Goal: Information Seeking & Learning: Learn about a topic

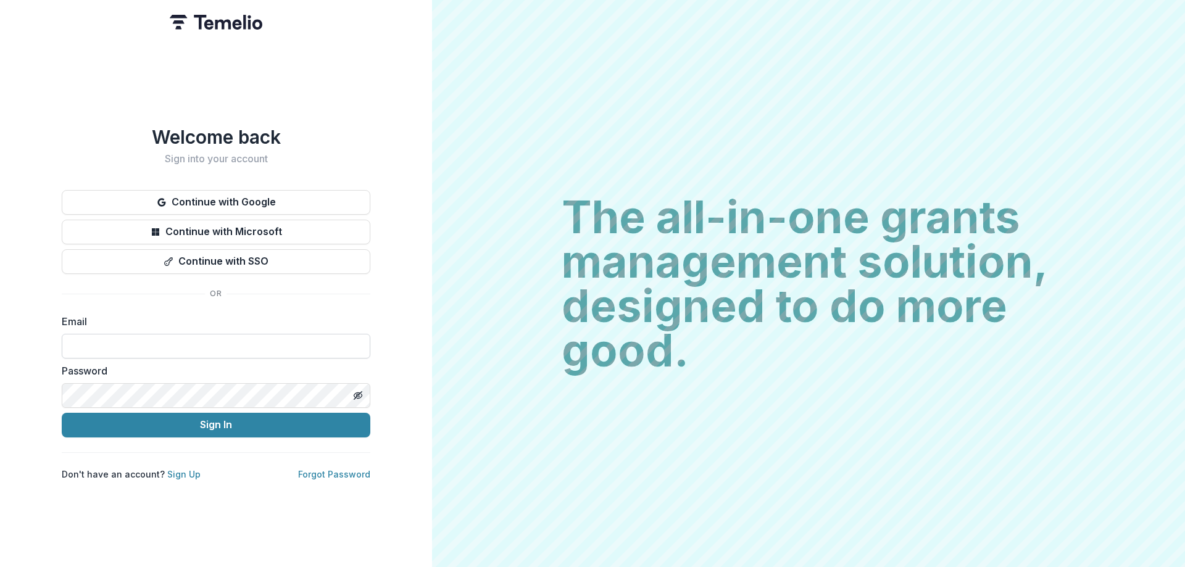
click at [233, 336] on input at bounding box center [216, 346] width 309 height 25
type input "**********"
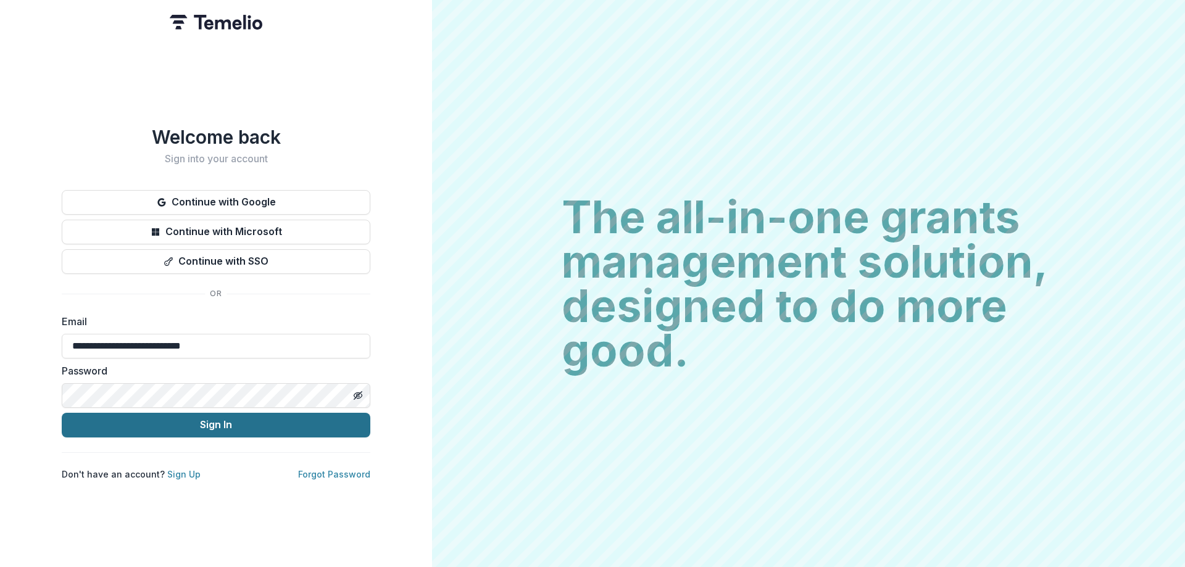
click at [230, 419] on button "Sign In" at bounding box center [216, 425] width 309 height 25
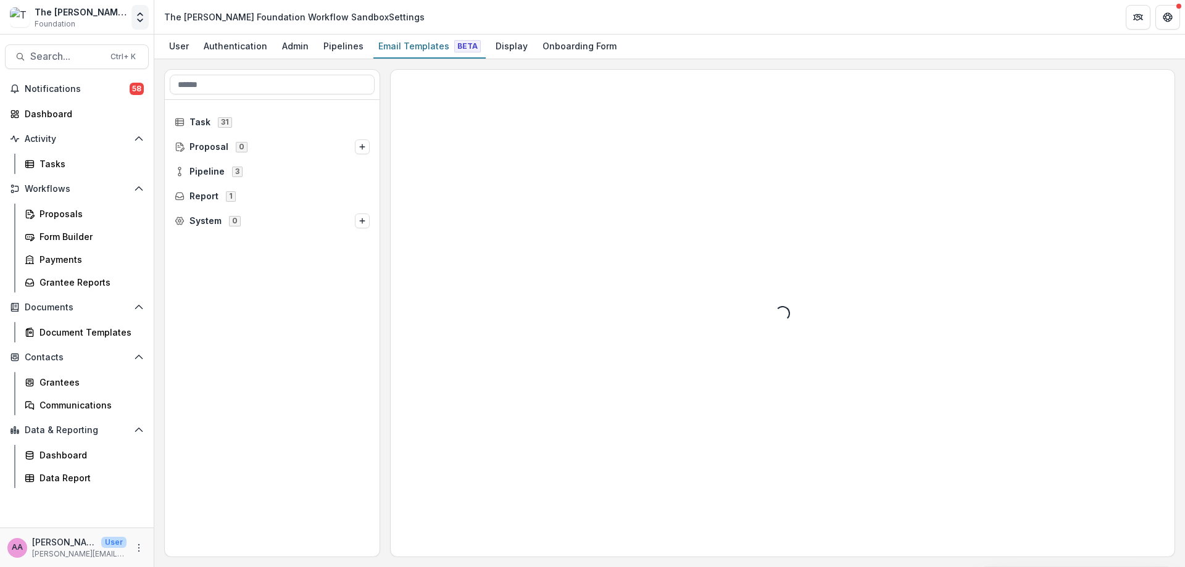
click at [136, 16] on icon "Open entity switcher" at bounding box center [140, 17] width 12 height 12
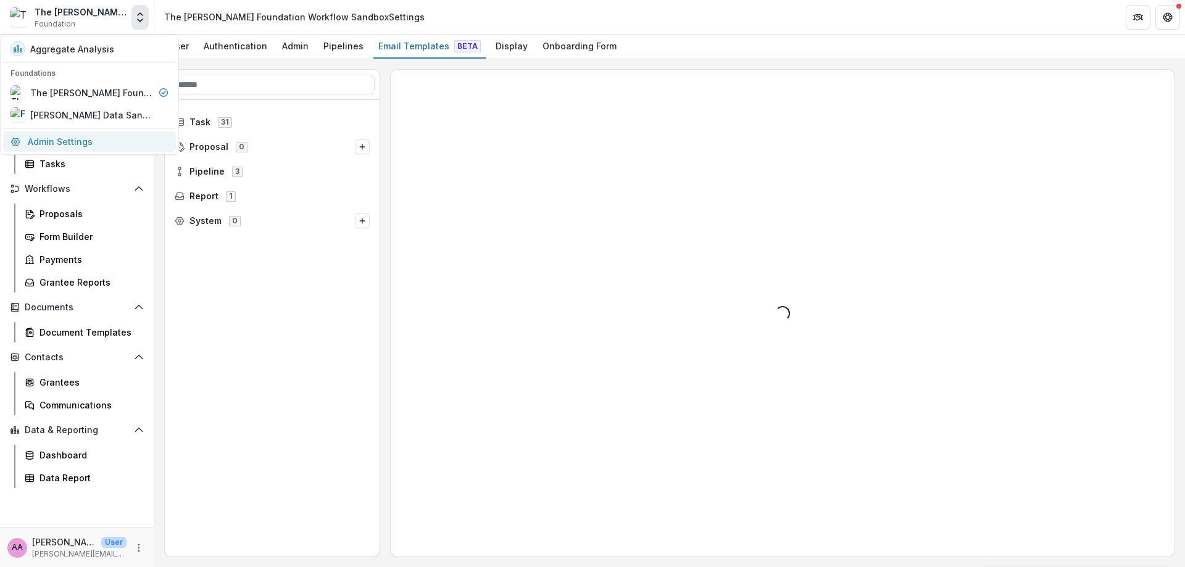
click at [64, 134] on link "Admin Settings" at bounding box center [89, 141] width 173 height 20
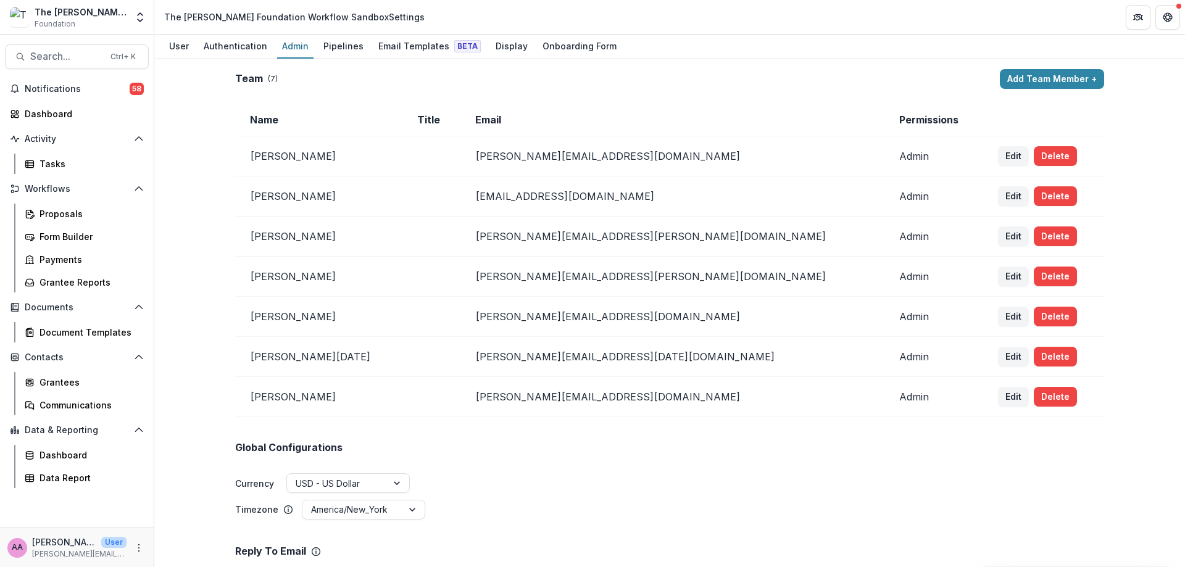
click at [128, 15] on div "The [PERSON_NAME] Foundation Workflow Sandbox Foundation Aggregate Analysis Fou…" at bounding box center [77, 17] width 144 height 25
click at [146, 17] on button "Open entity switcher" at bounding box center [139, 17] width 17 height 25
click at [117, 115] on div "[PERSON_NAME] Data Sandbox [In Dev]" at bounding box center [91, 115] width 123 height 13
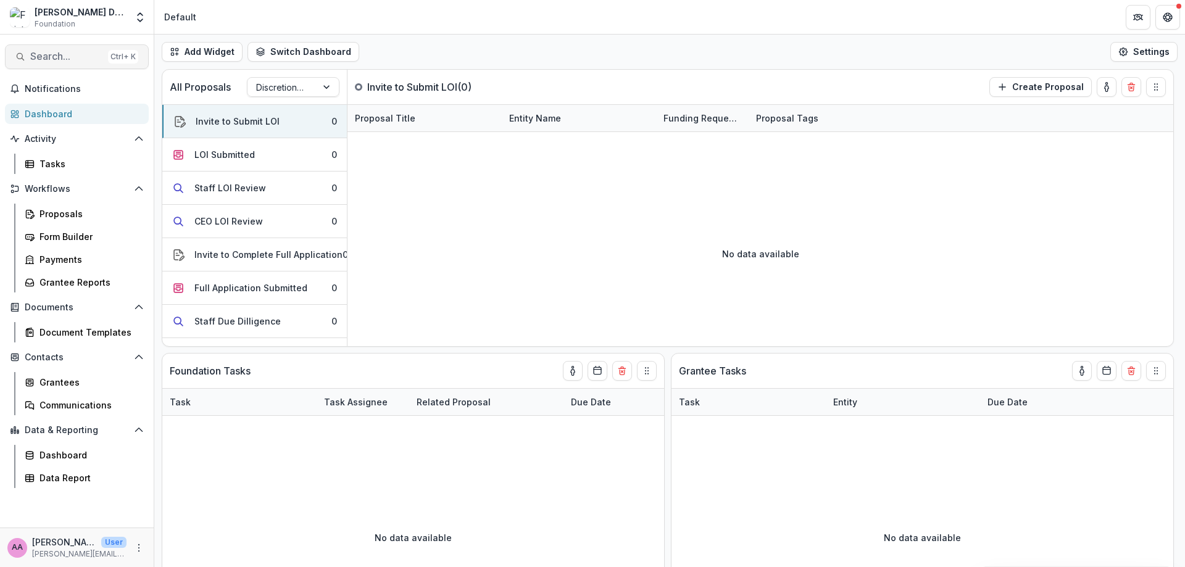
click at [65, 58] on span "Search..." at bounding box center [66, 57] width 73 height 12
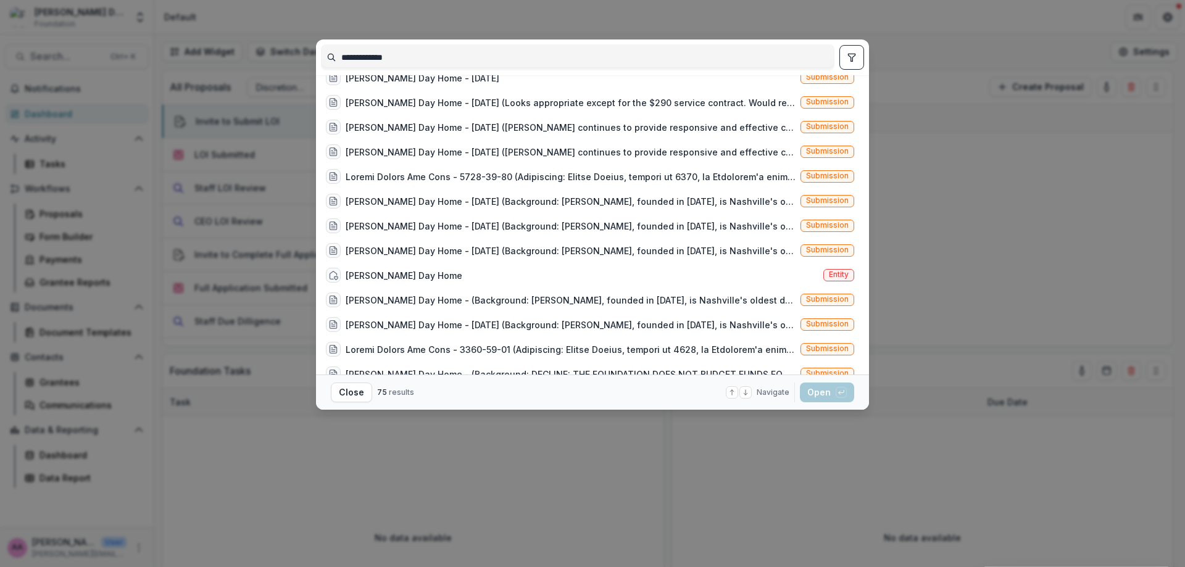
scroll to position [284, 0]
type input "**********"
click at [474, 285] on div "[PERSON_NAME] Day Home Entity" at bounding box center [590, 277] width 538 height 25
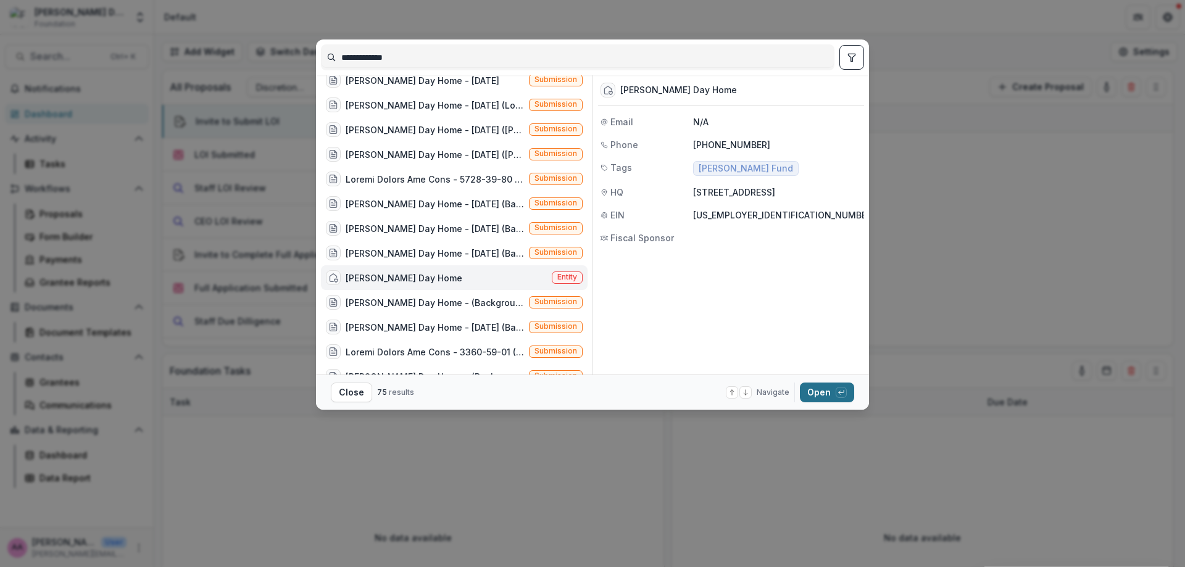
click at [814, 393] on button "Open with enter key" at bounding box center [827, 393] width 54 height 20
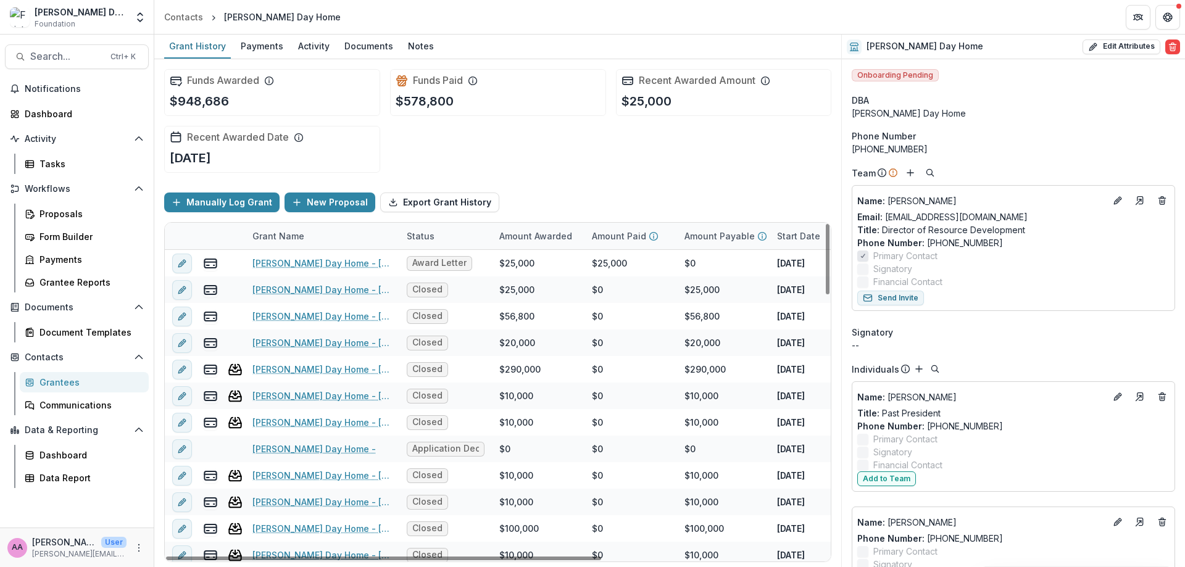
click at [885, 149] on div "[PHONE_NUMBER]" at bounding box center [1013, 149] width 323 height 13
click at [1099, 43] on button "Edit Attributes" at bounding box center [1122, 47] width 78 height 15
select select
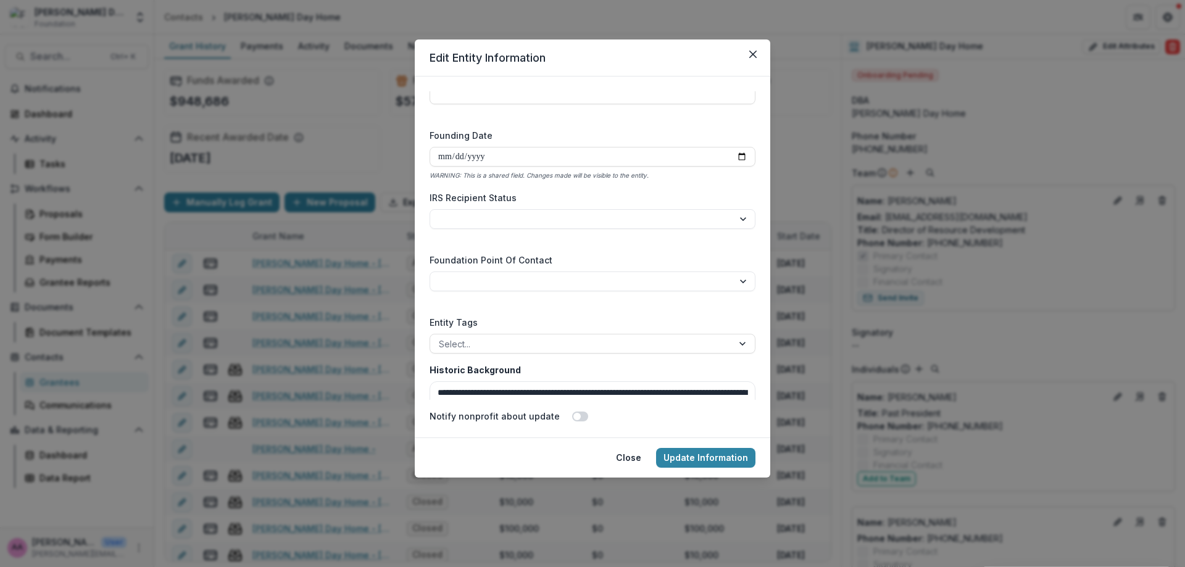
scroll to position [1890, 0]
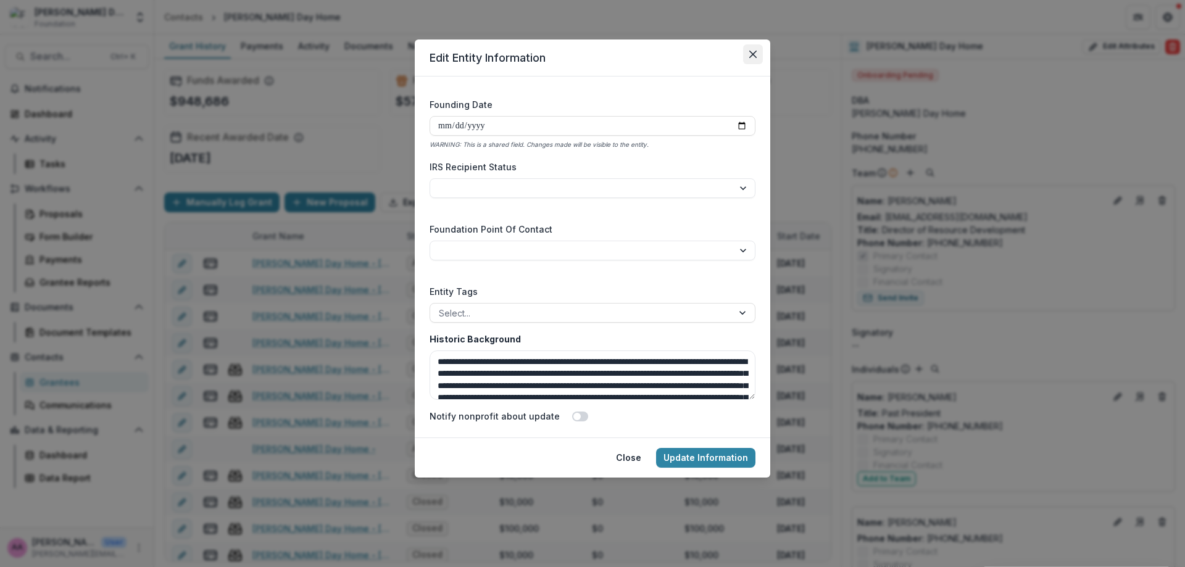
click at [753, 52] on icon "Close" at bounding box center [752, 54] width 7 height 7
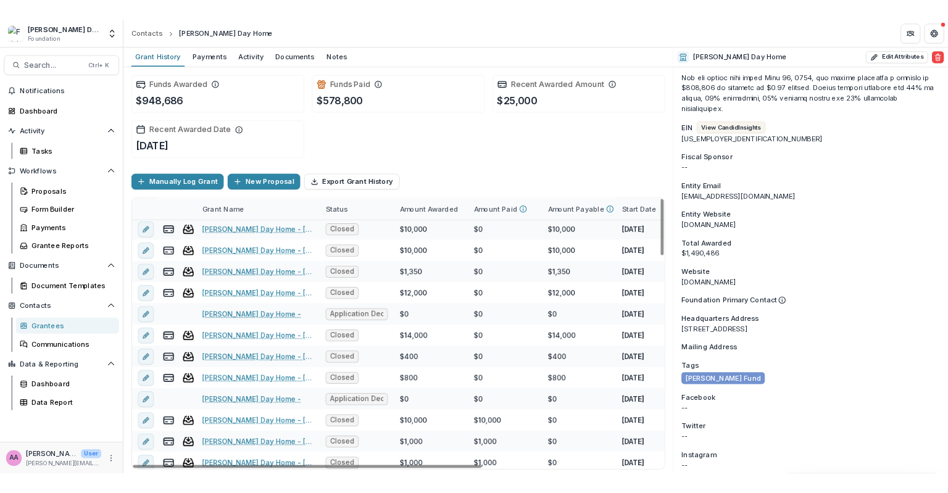
scroll to position [2843, 0]
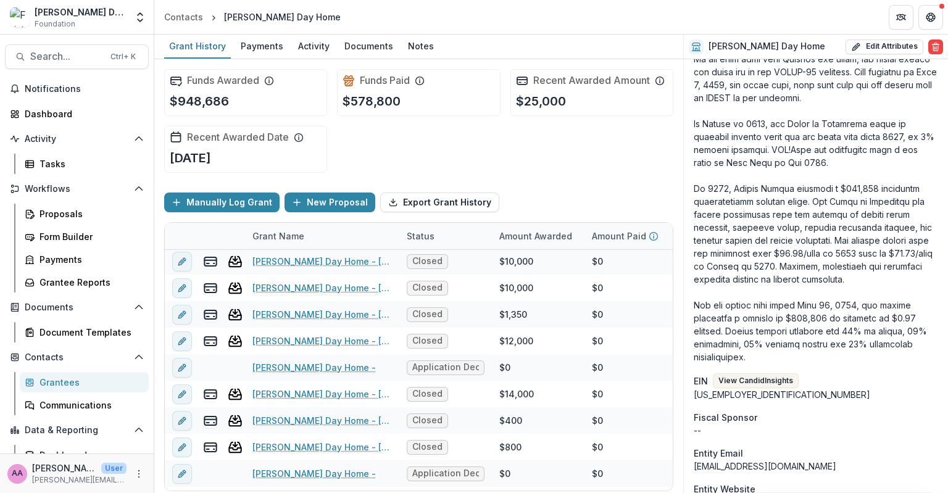
click at [44, 386] on div "Grantees" at bounding box center [89, 382] width 99 height 13
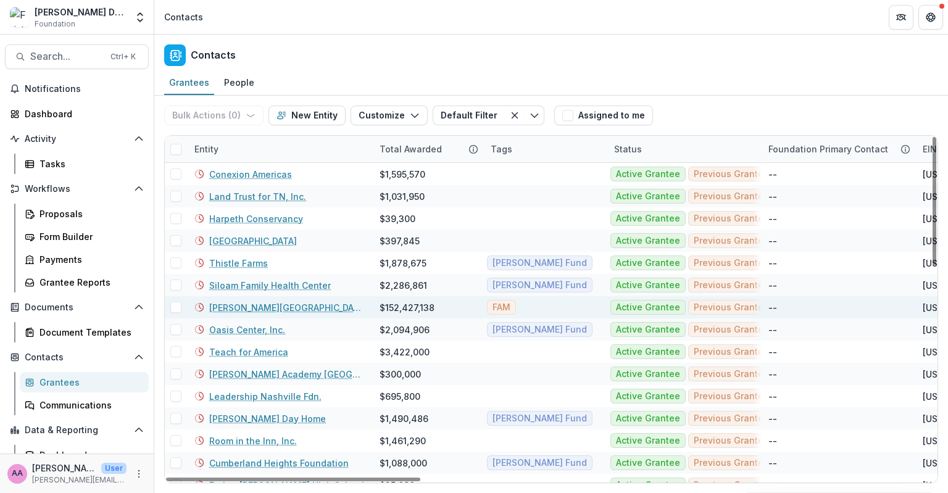
click at [230, 308] on link "[PERSON_NAME][GEOGRAPHIC_DATA]" at bounding box center [287, 307] width 156 height 13
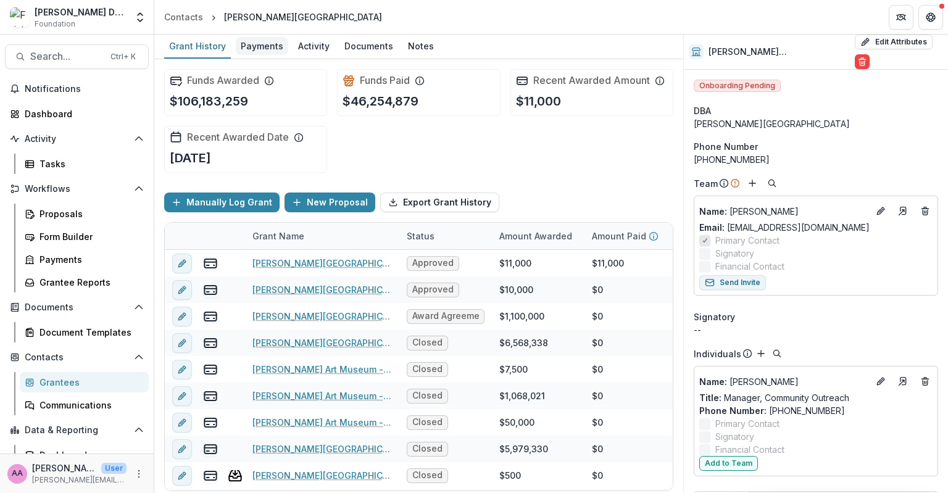
click at [267, 41] on div "Payments" at bounding box center [262, 46] width 52 height 18
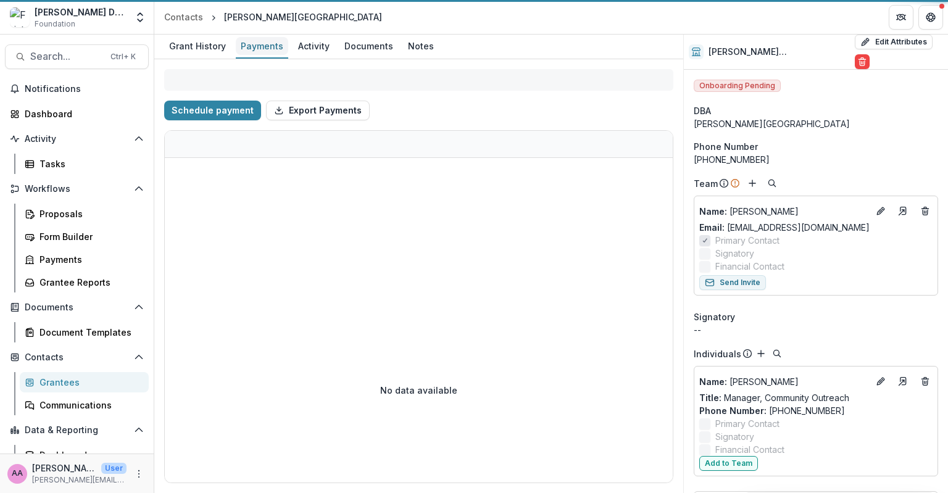
select select "****"
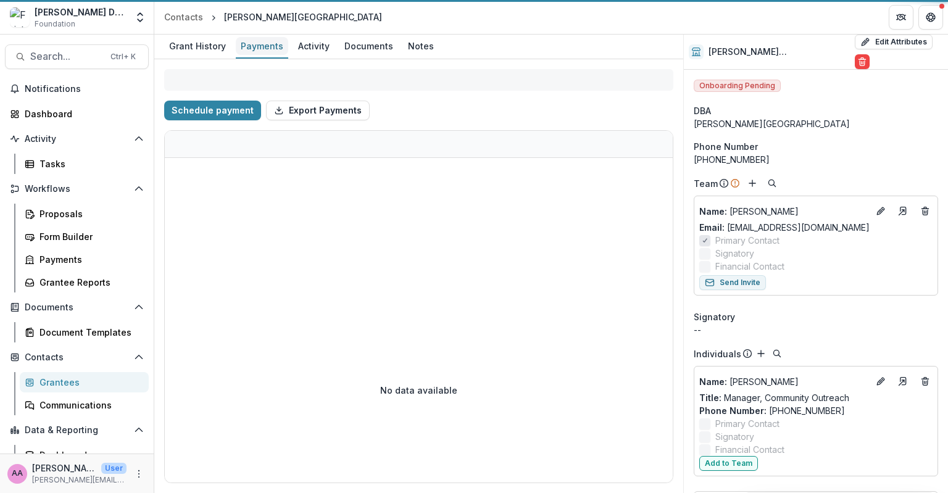
select select "****"
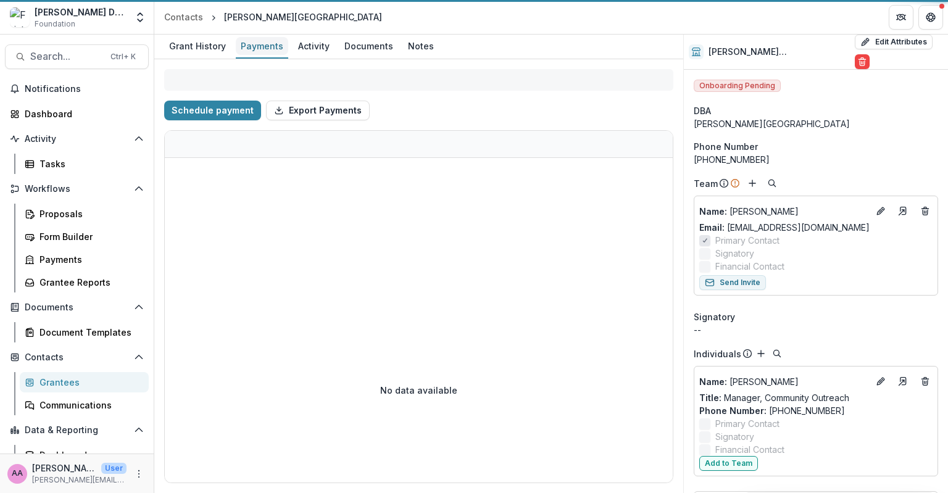
select select "****"
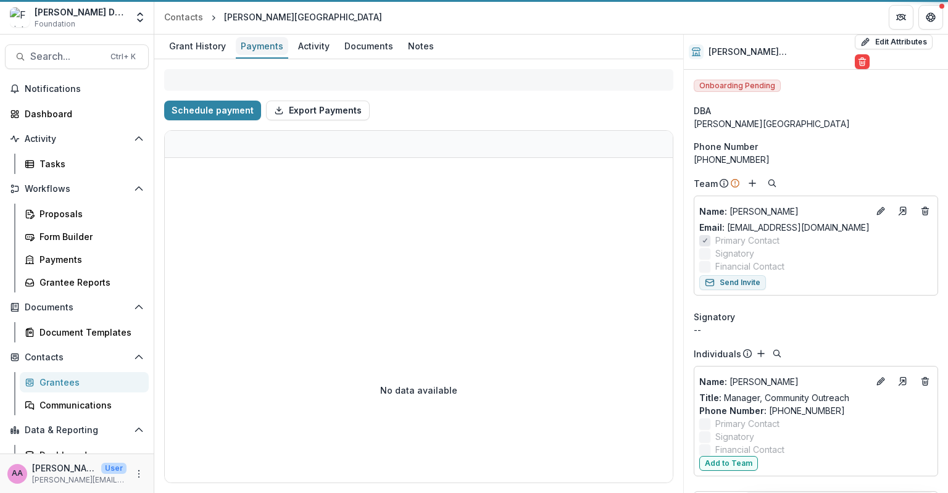
select select "****"
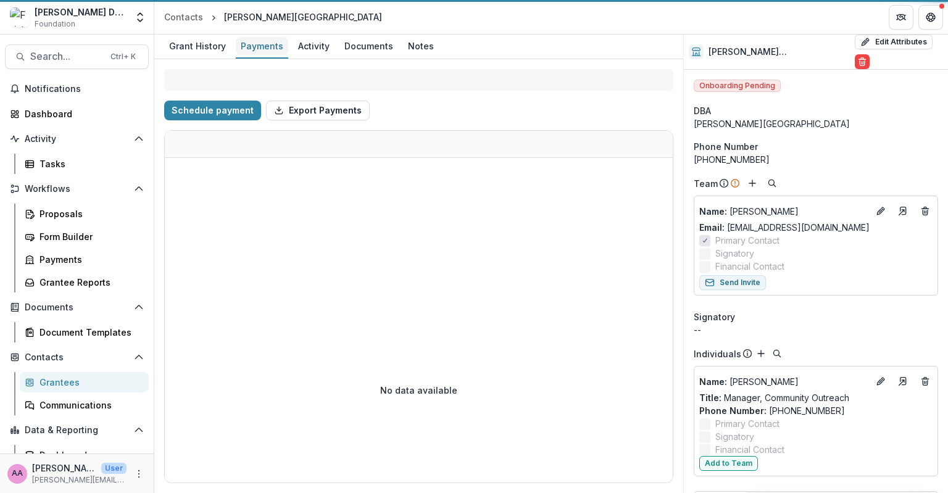
select select "****"
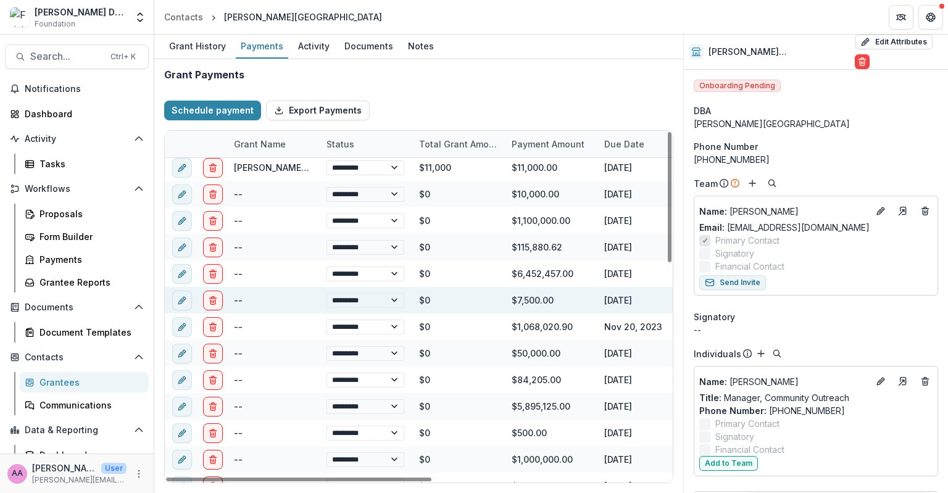
scroll to position [5, 0]
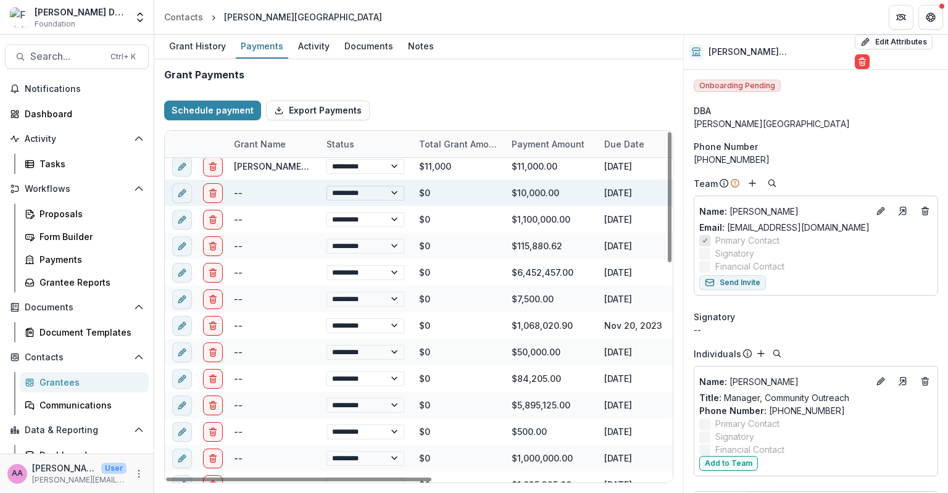
click at [384, 192] on select "**********" at bounding box center [366, 193] width 78 height 15
select select "****"
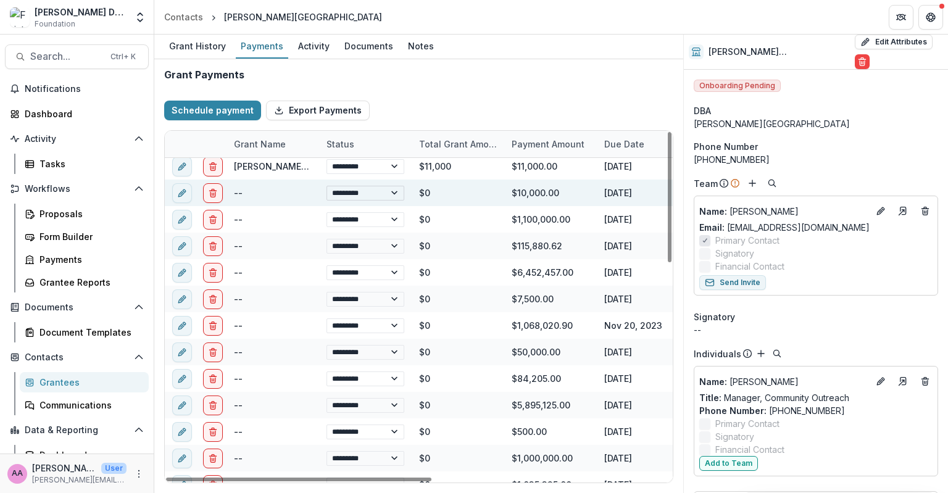
select select "****"
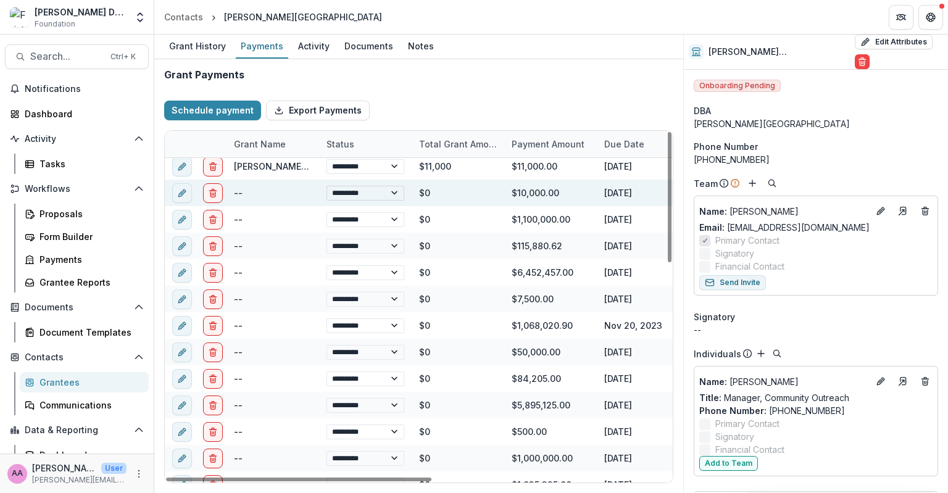
select select "****"
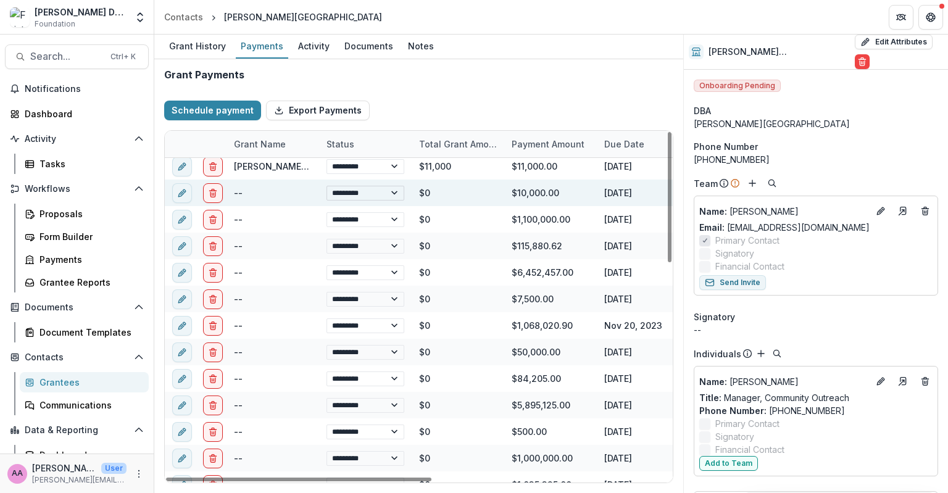
select select "****"
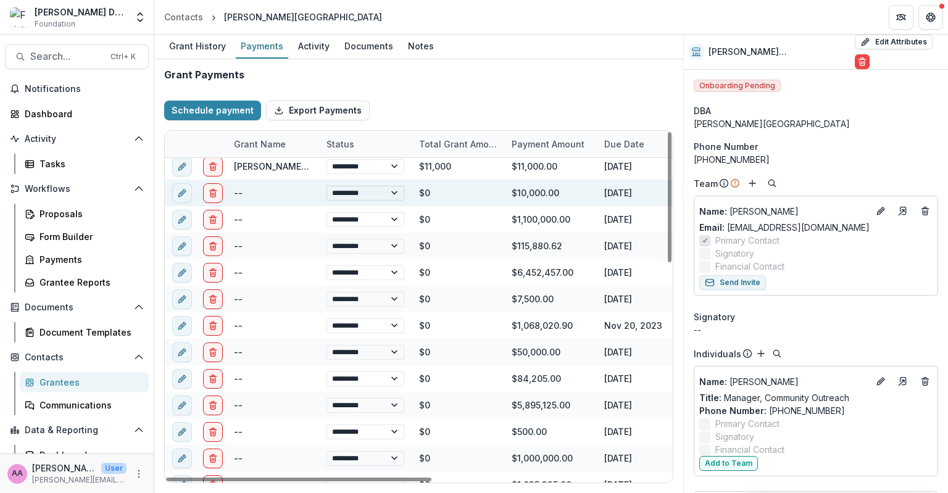
select select "****"
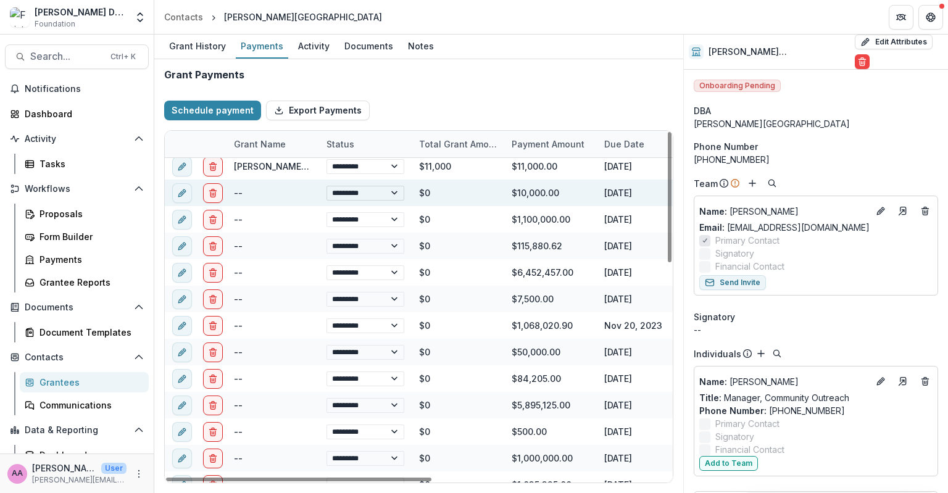
select select "****"
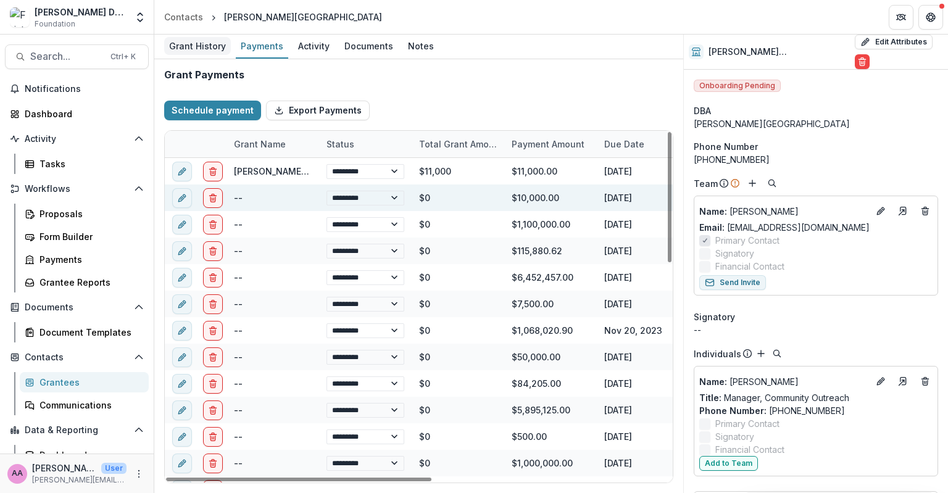
click at [202, 39] on div "Grant History" at bounding box center [197, 46] width 67 height 18
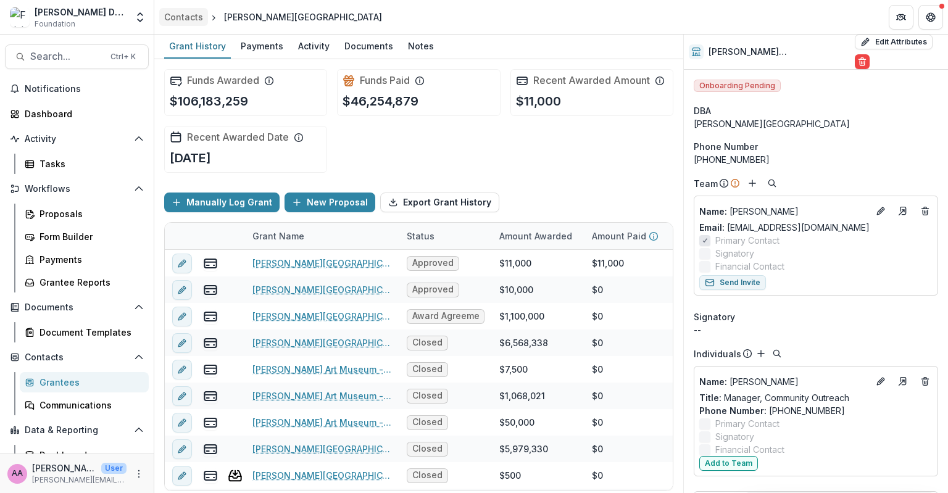
click at [198, 14] on div "Contacts" at bounding box center [183, 16] width 39 height 13
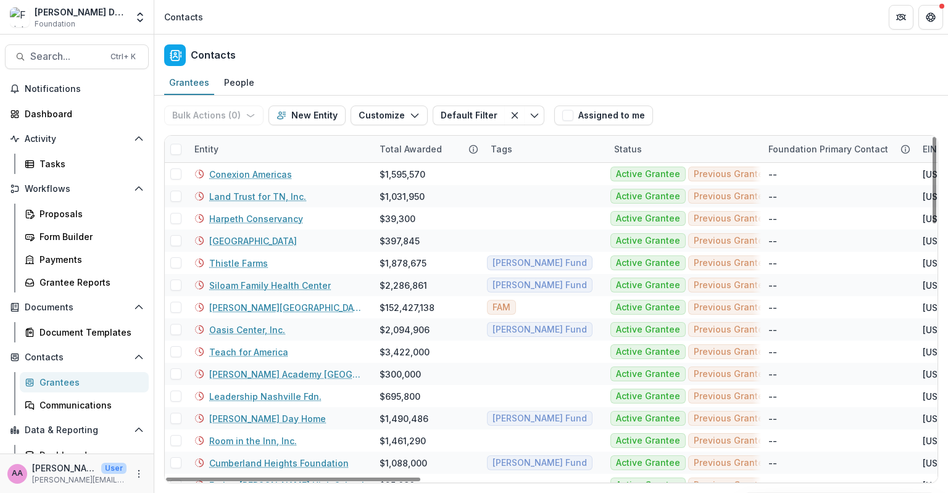
click at [210, 144] on div "Entity" at bounding box center [206, 149] width 39 height 13
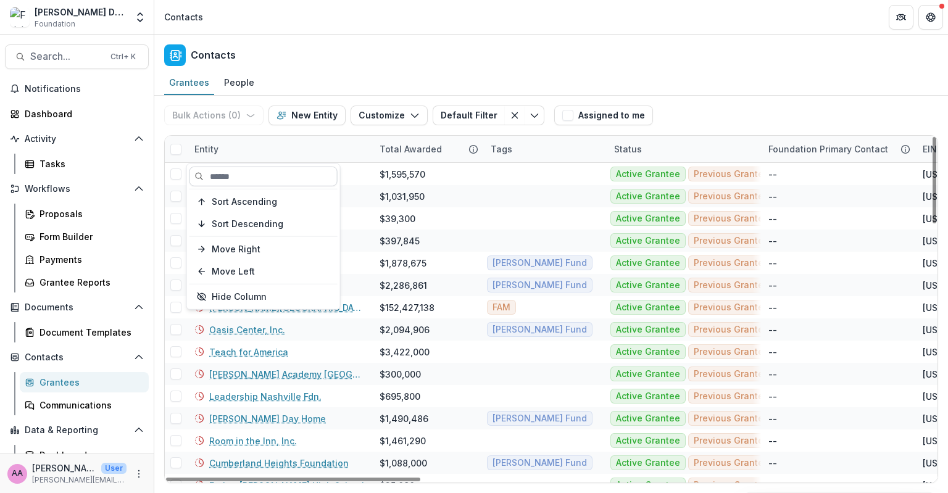
click at [241, 181] on input at bounding box center [264, 177] width 148 height 20
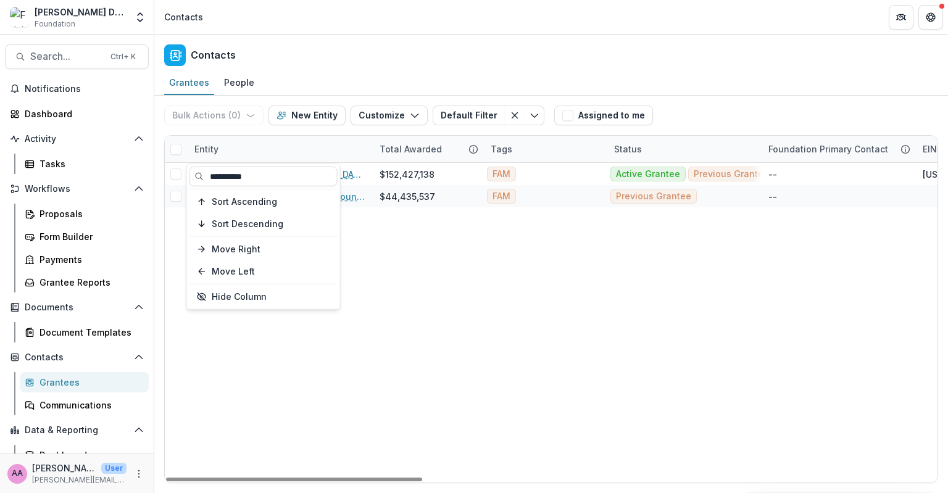
type input "*********"
click at [302, 142] on div "Entity" at bounding box center [279, 149] width 185 height 27
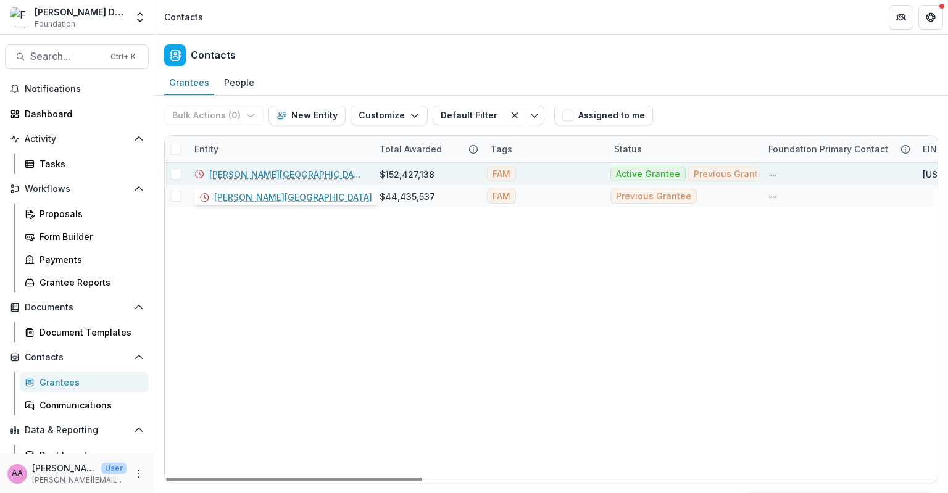
click at [253, 175] on link "[PERSON_NAME][GEOGRAPHIC_DATA]" at bounding box center [287, 174] width 156 height 13
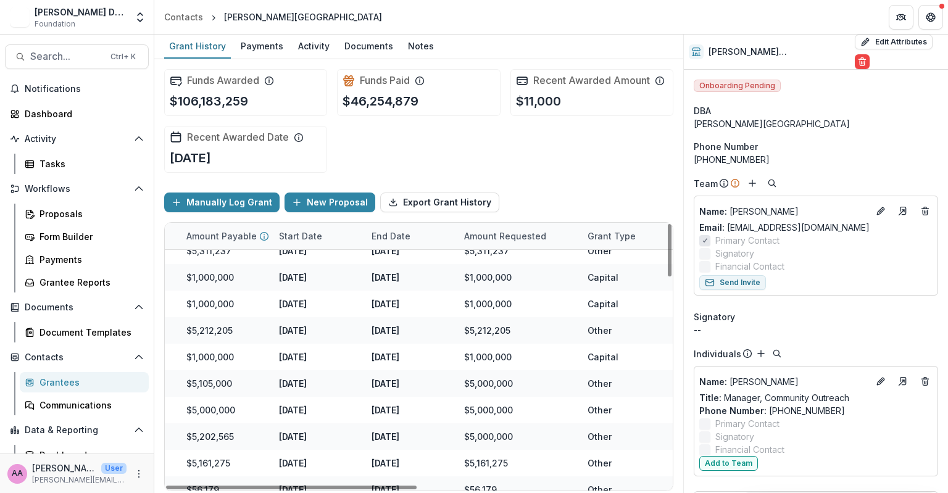
scroll to position [0, 501]
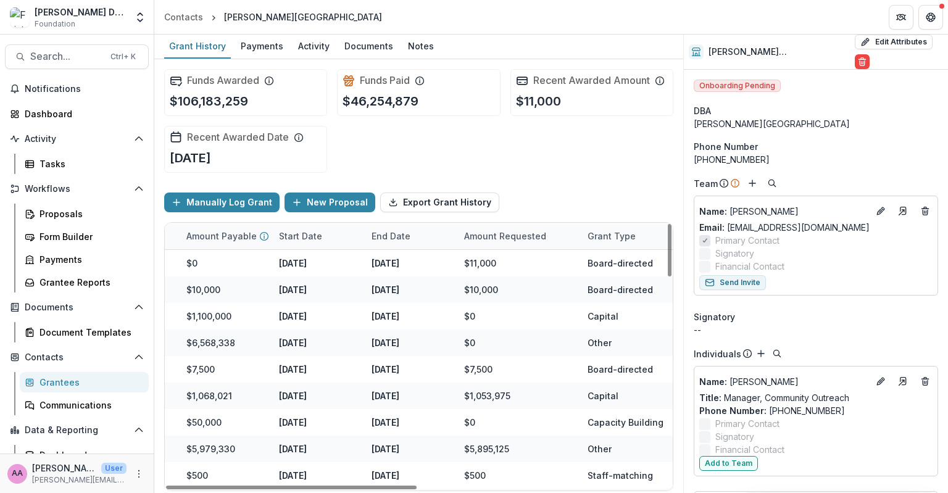
click at [44, 380] on div "Grantees" at bounding box center [89, 382] width 99 height 13
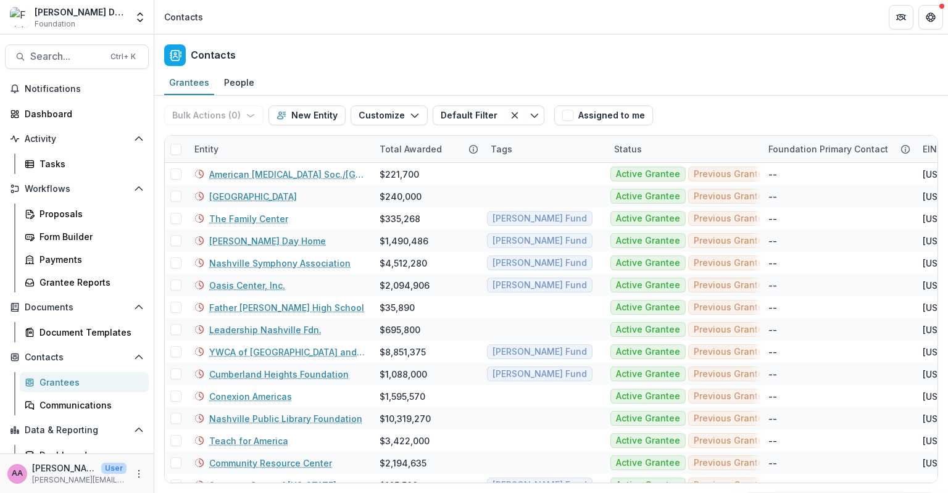
click at [217, 143] on div "Entity" at bounding box center [206, 149] width 39 height 13
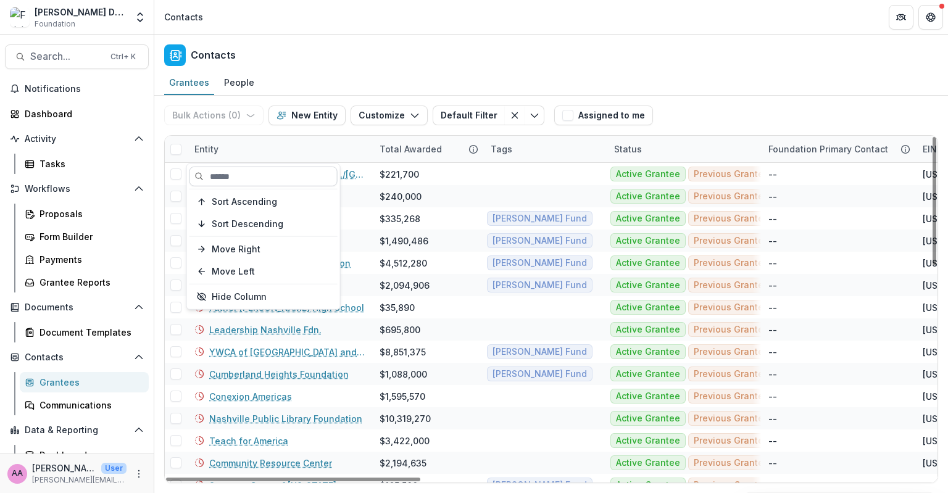
click at [223, 174] on input at bounding box center [264, 177] width 148 height 20
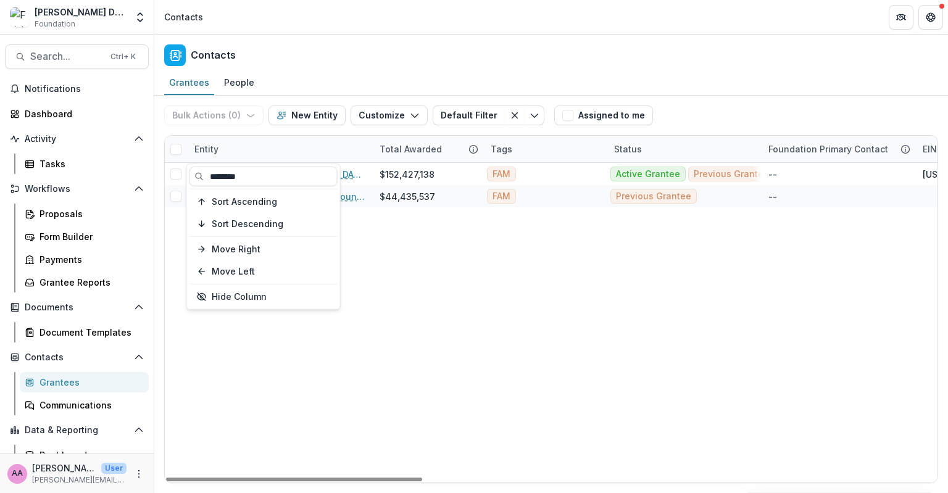
type input "********"
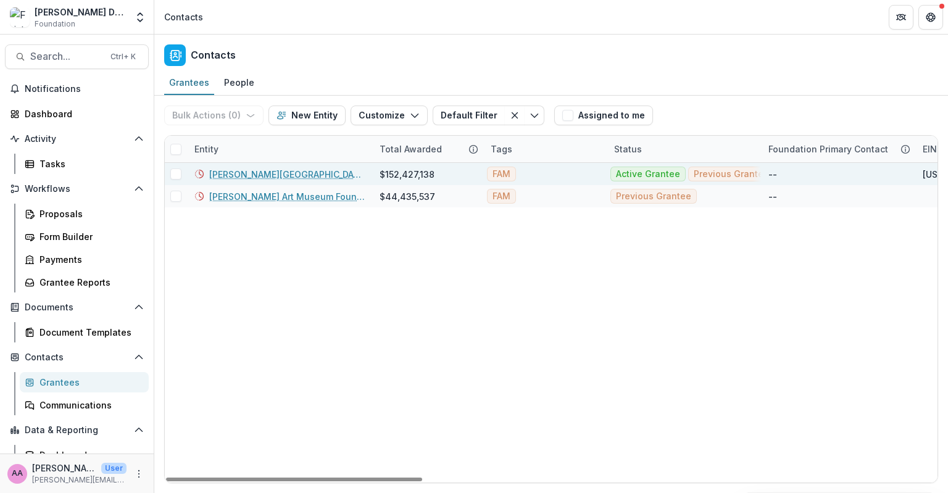
click at [252, 175] on link "[PERSON_NAME][GEOGRAPHIC_DATA]" at bounding box center [287, 174] width 156 height 13
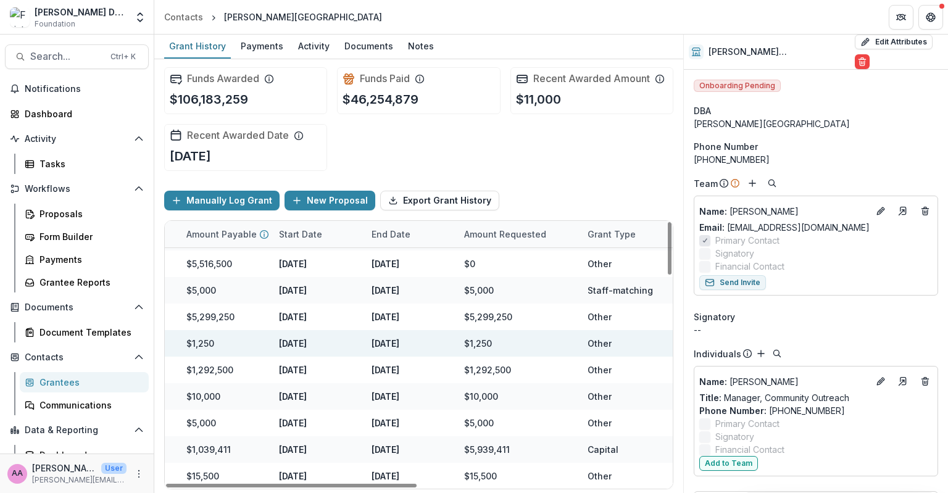
scroll to position [1059, 0]
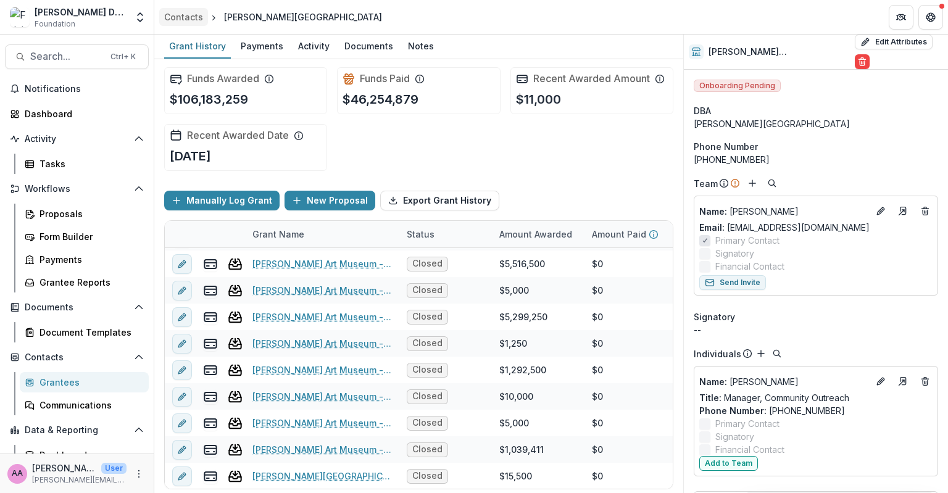
click at [193, 20] on div "Contacts" at bounding box center [183, 16] width 39 height 13
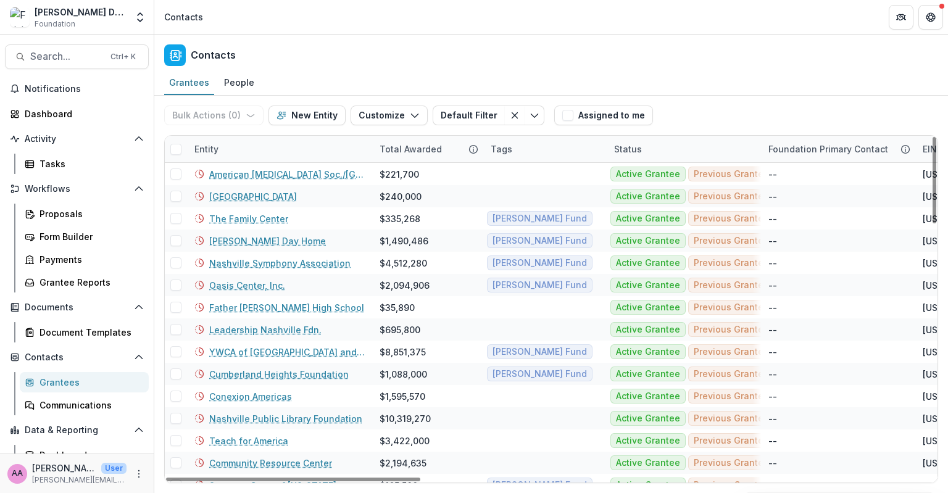
click at [213, 146] on div "Entity" at bounding box center [206, 149] width 39 height 13
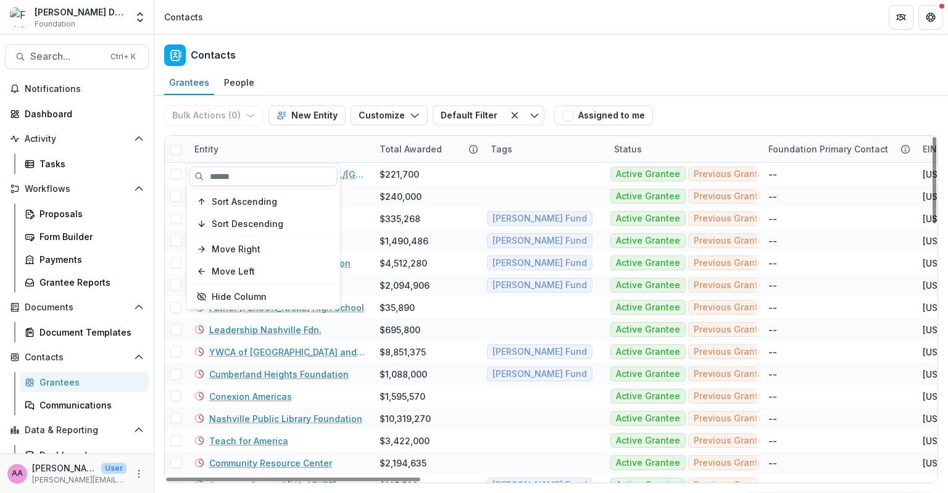
click at [218, 178] on input at bounding box center [264, 177] width 148 height 20
type input "*"
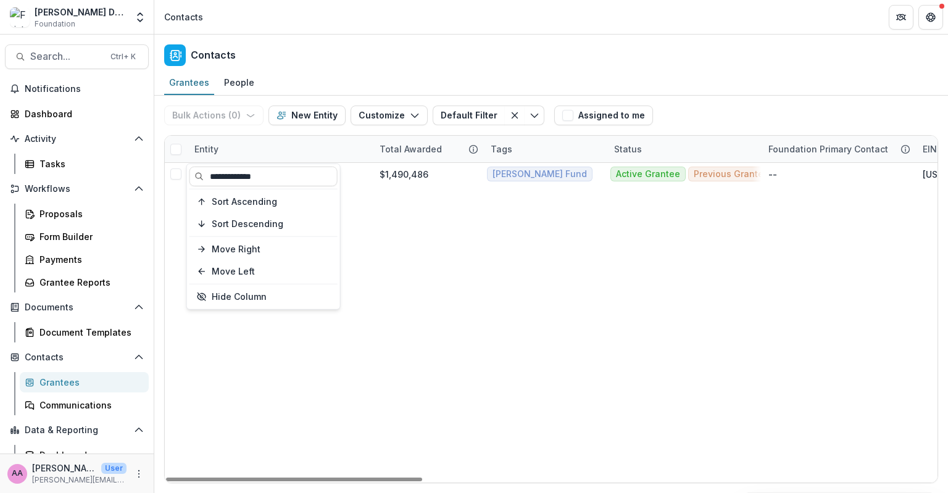
type input "**********"
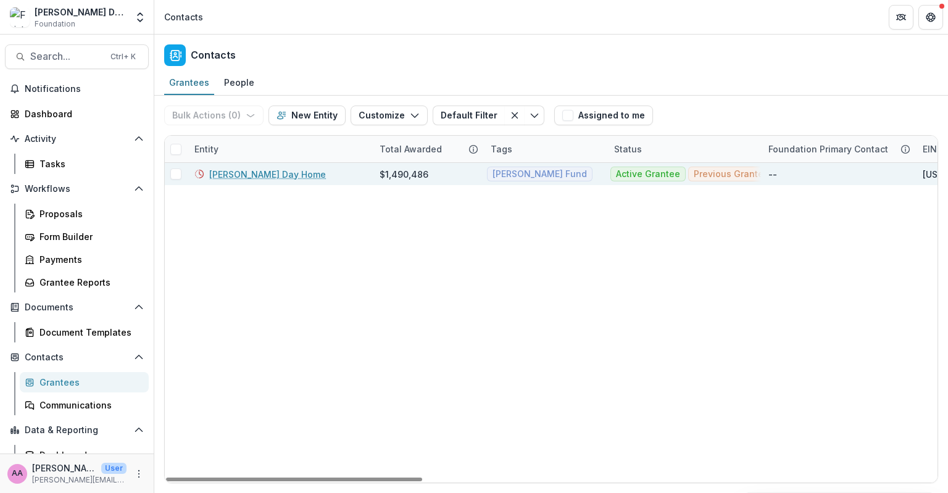
click at [204, 168] on div "[PERSON_NAME] Day Home" at bounding box center [259, 174] width 131 height 13
click at [237, 174] on link "[PERSON_NAME] Day Home" at bounding box center [267, 174] width 117 height 13
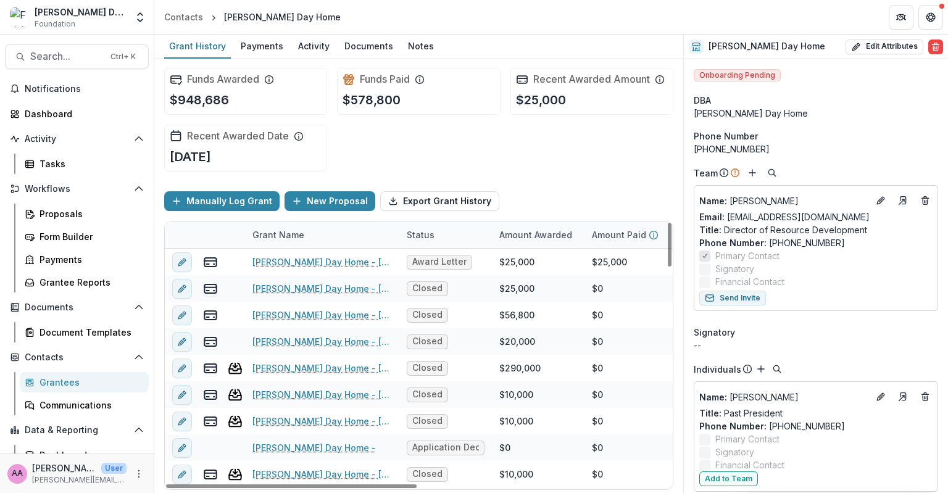
scroll to position [75, 0]
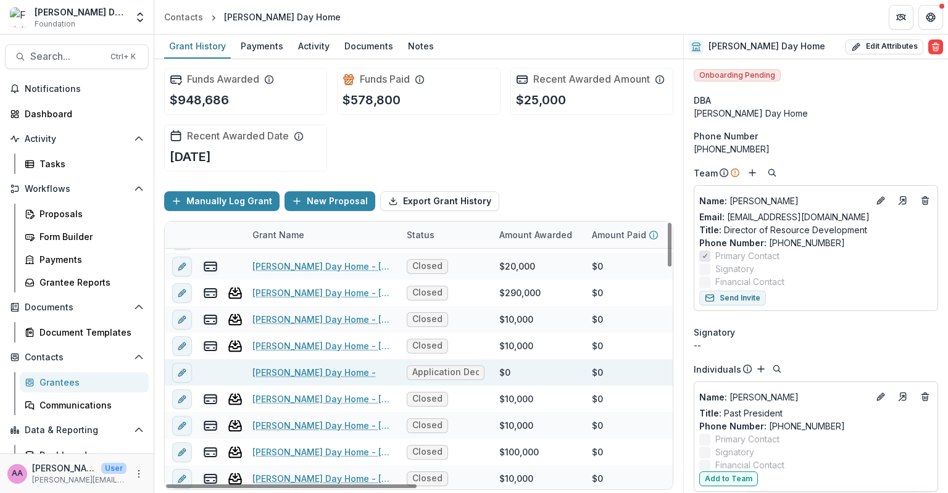
click at [277, 370] on link "[PERSON_NAME] Day Home -" at bounding box center [313, 372] width 123 height 13
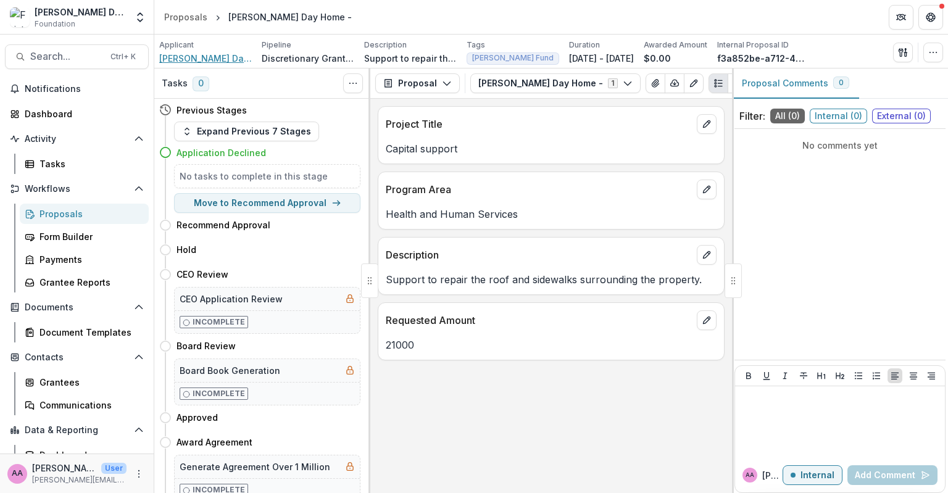
click at [210, 60] on span "[PERSON_NAME] Day Home" at bounding box center [205, 58] width 93 height 13
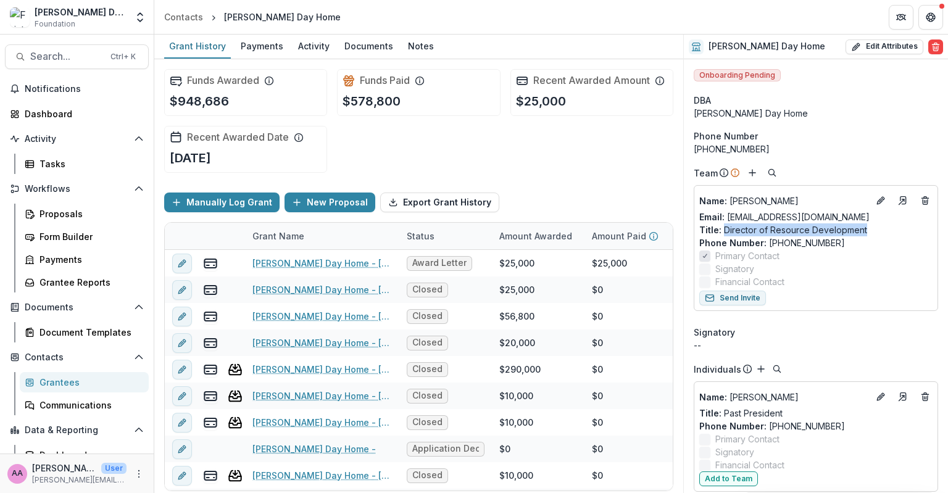
drag, startPoint x: 723, startPoint y: 230, endPoint x: 872, endPoint y: 231, distance: 149.4
click at [872, 231] on p "Title : Director of Resource Development" at bounding box center [815, 229] width 233 height 13
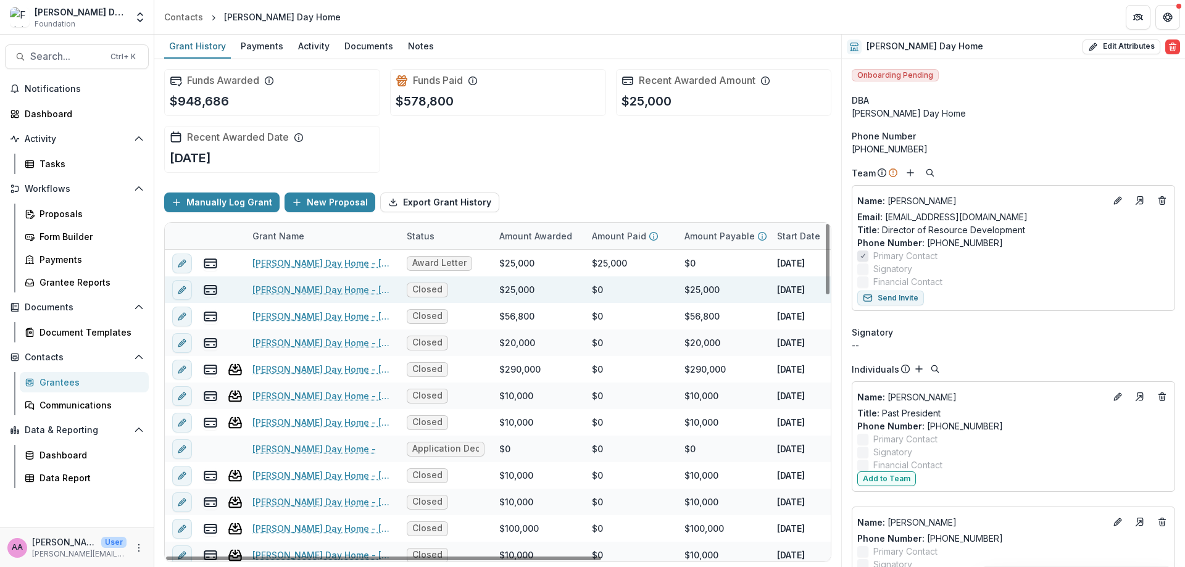
click at [341, 287] on link "[PERSON_NAME] Day Home - [DATE]" at bounding box center [322, 289] width 140 height 13
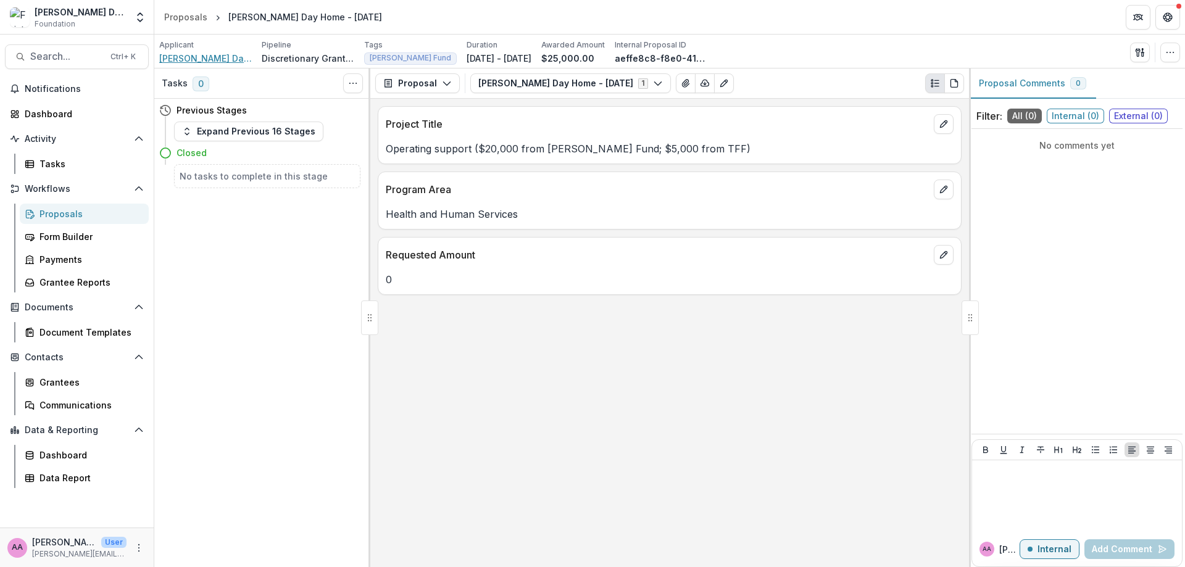
click at [216, 56] on span "[PERSON_NAME] Day Home" at bounding box center [205, 58] width 93 height 13
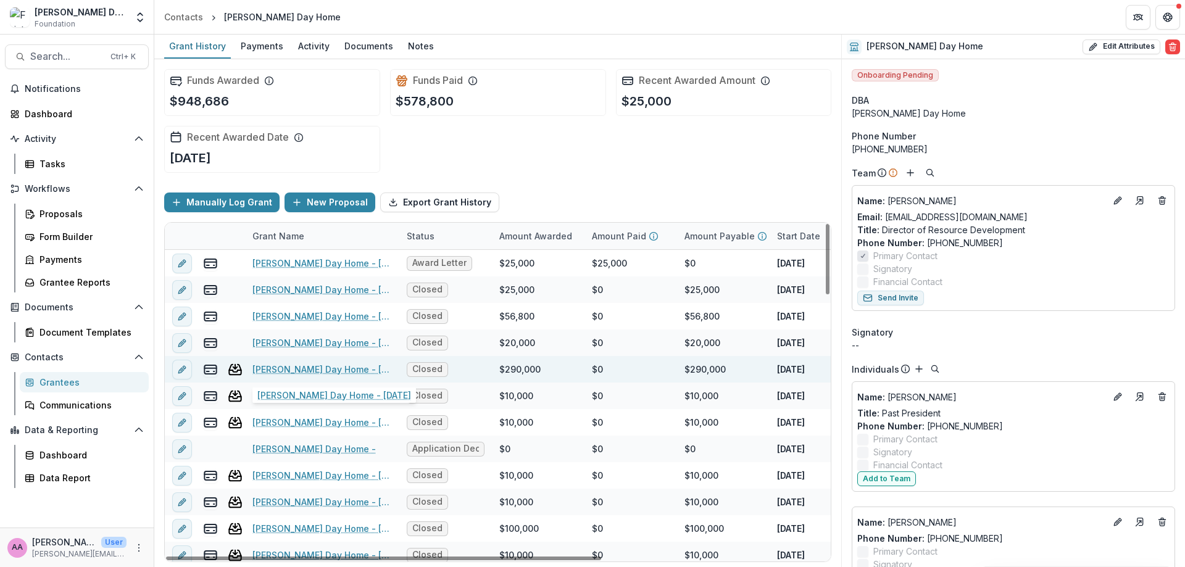
click at [323, 368] on link "[PERSON_NAME] Day Home - [DATE]" at bounding box center [322, 369] width 140 height 13
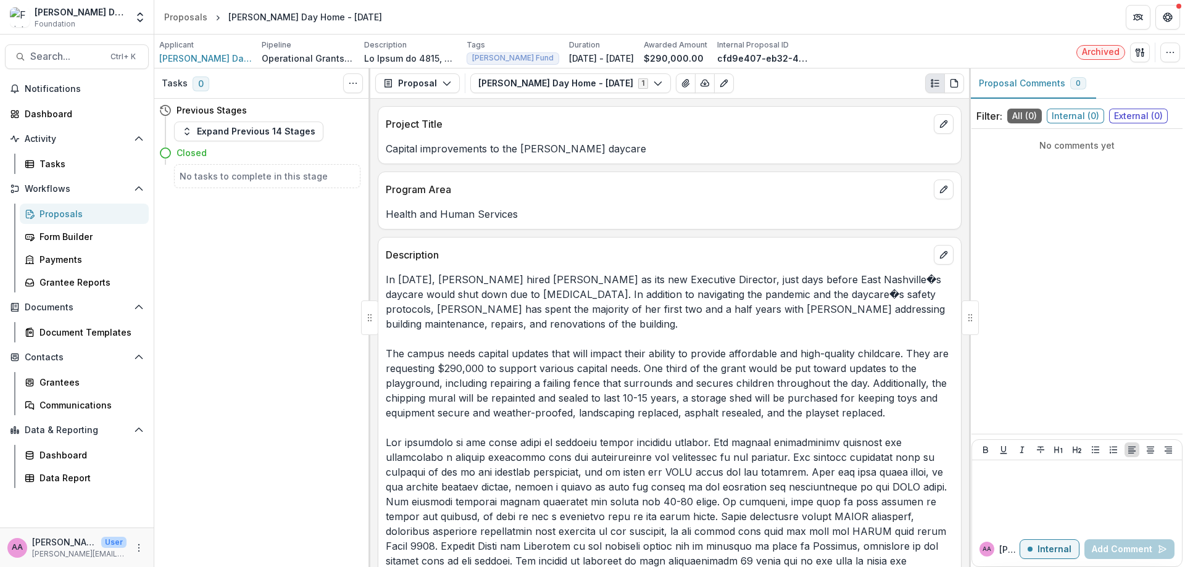
click at [150, 62] on div "Search... Ctrl + K" at bounding box center [77, 56] width 154 height 25
click at [162, 53] on span "[PERSON_NAME] Day Home" at bounding box center [205, 58] width 93 height 13
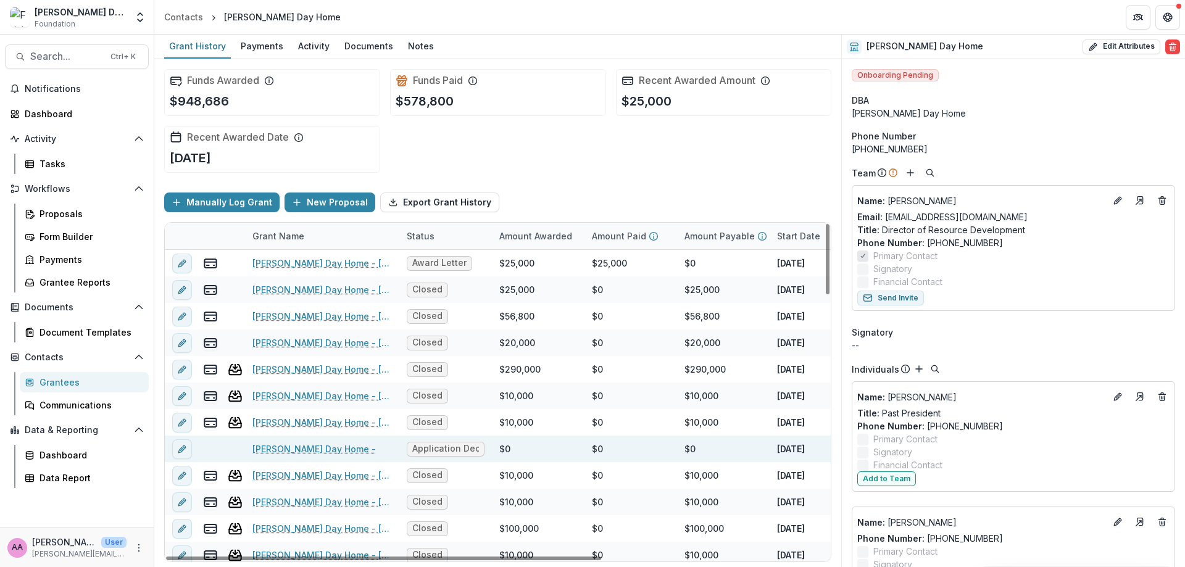
click at [306, 447] on link "[PERSON_NAME] Day Home -" at bounding box center [313, 449] width 123 height 13
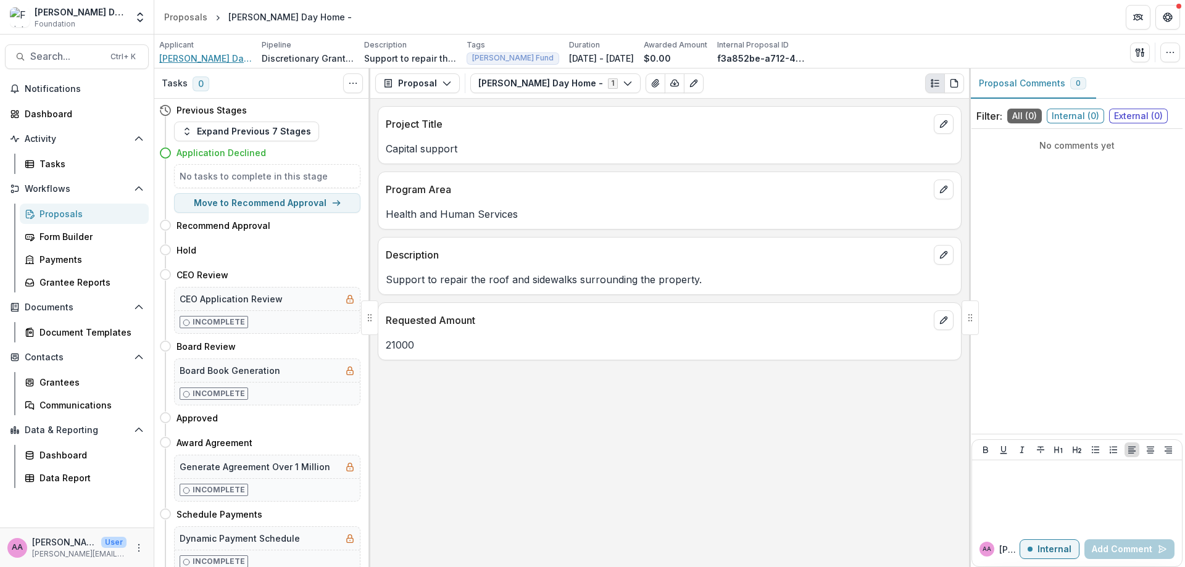
click at [199, 57] on span "[PERSON_NAME] Day Home" at bounding box center [205, 58] width 93 height 13
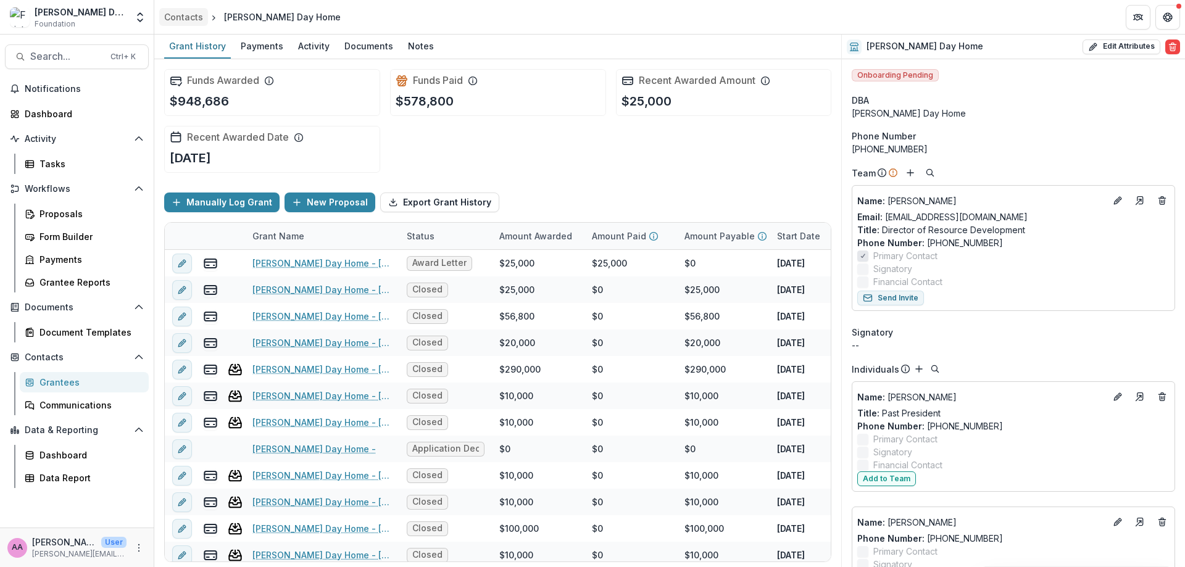
click at [188, 10] on div "Contacts" at bounding box center [183, 16] width 39 height 13
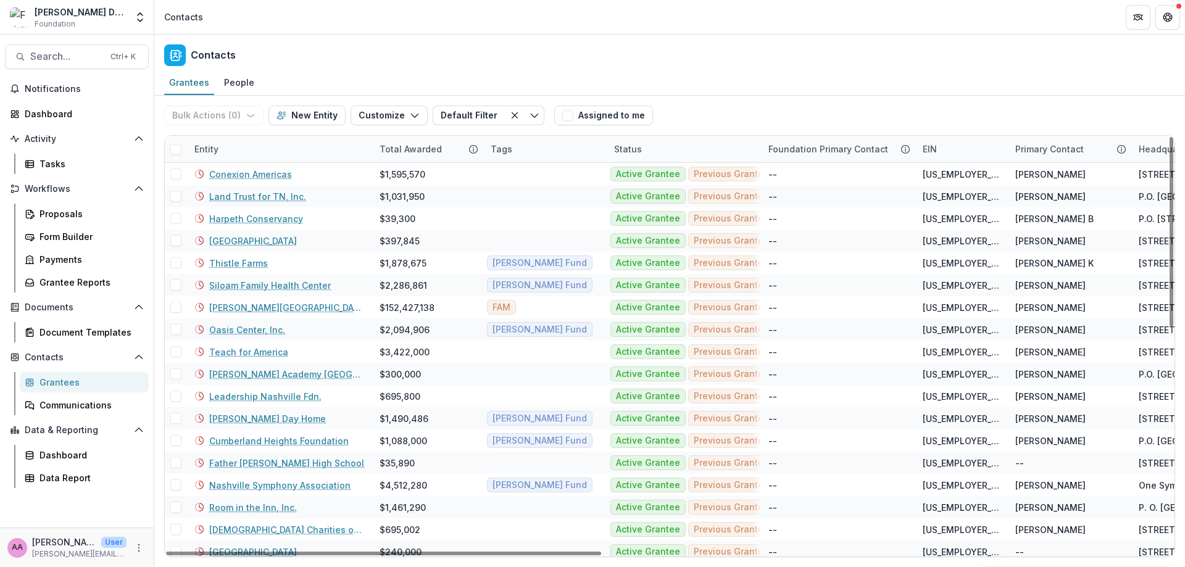
click at [223, 144] on div "Entity" at bounding box center [206, 149] width 39 height 13
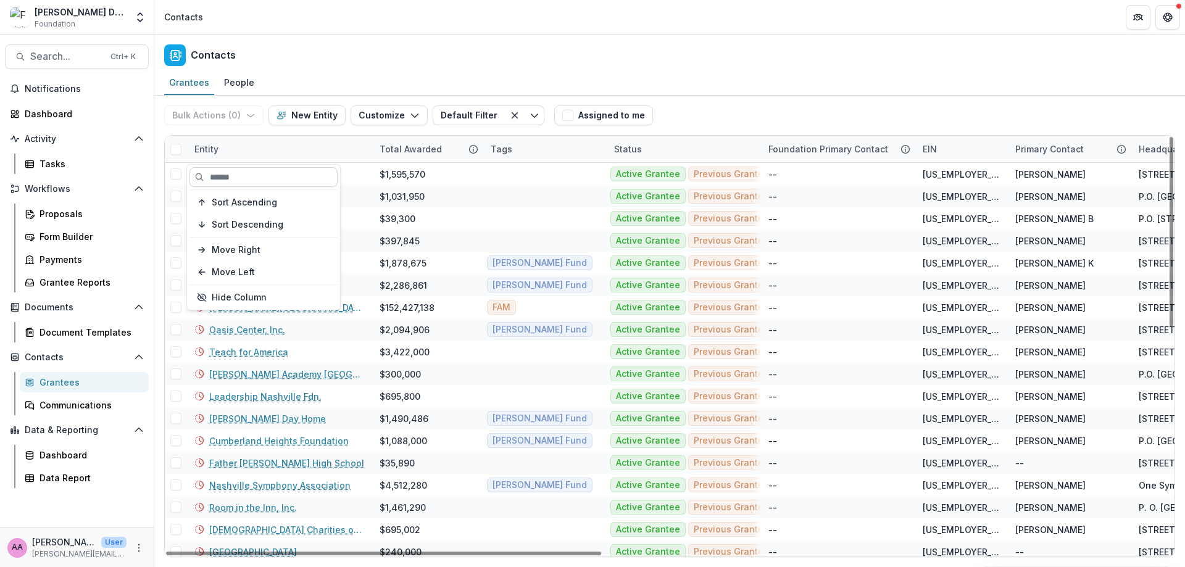
click at [230, 172] on input at bounding box center [264, 177] width 148 height 20
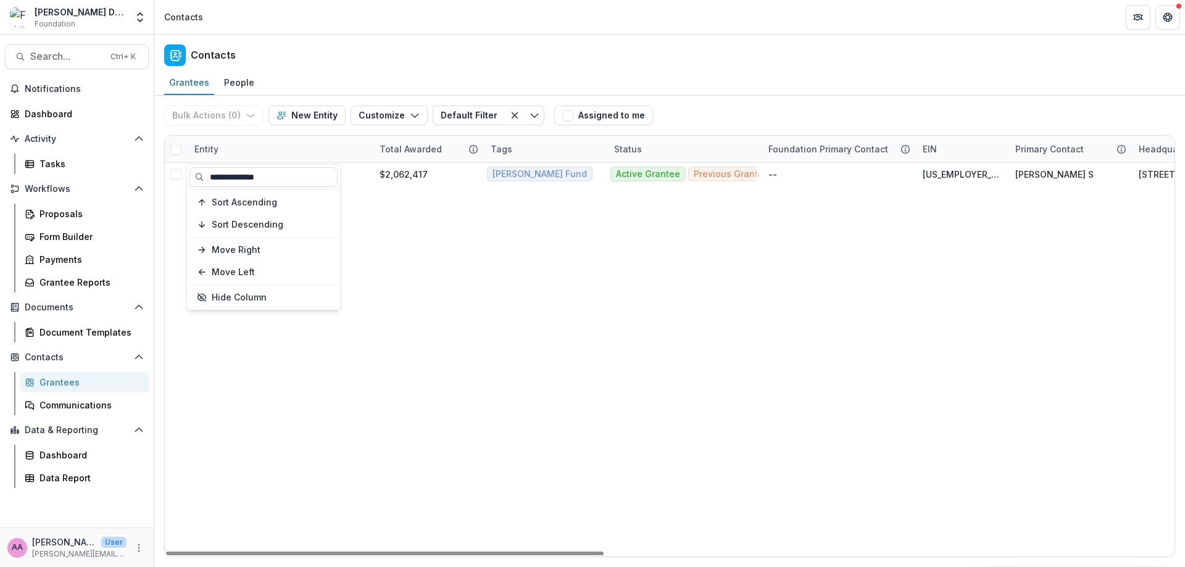
type input "**********"
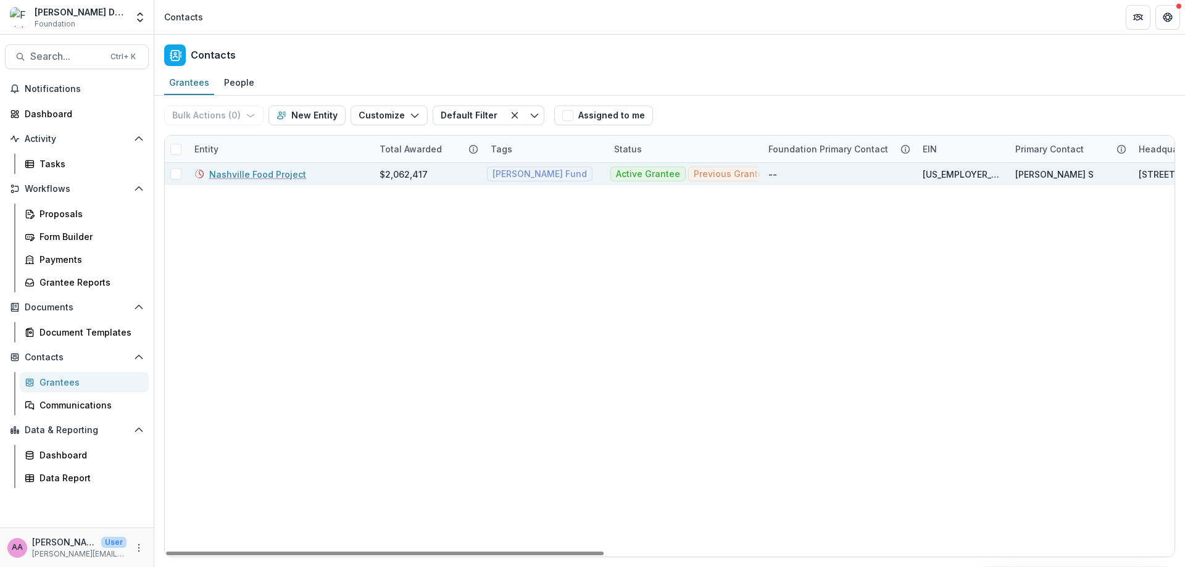
click at [279, 177] on link "Nashville Food Project" at bounding box center [257, 174] width 97 height 13
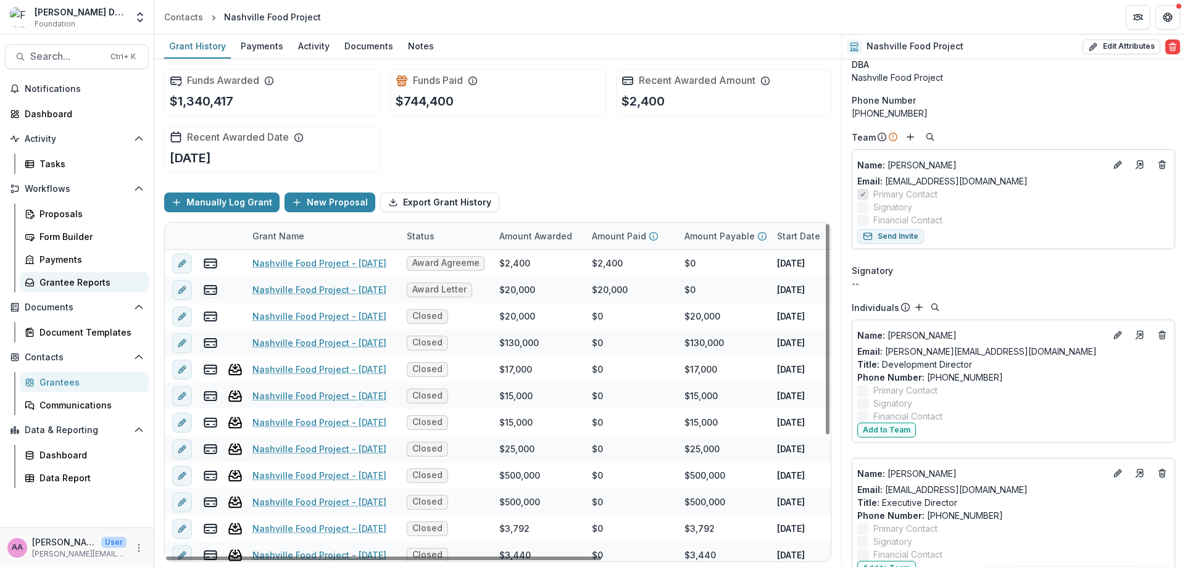
scroll to position [21, 0]
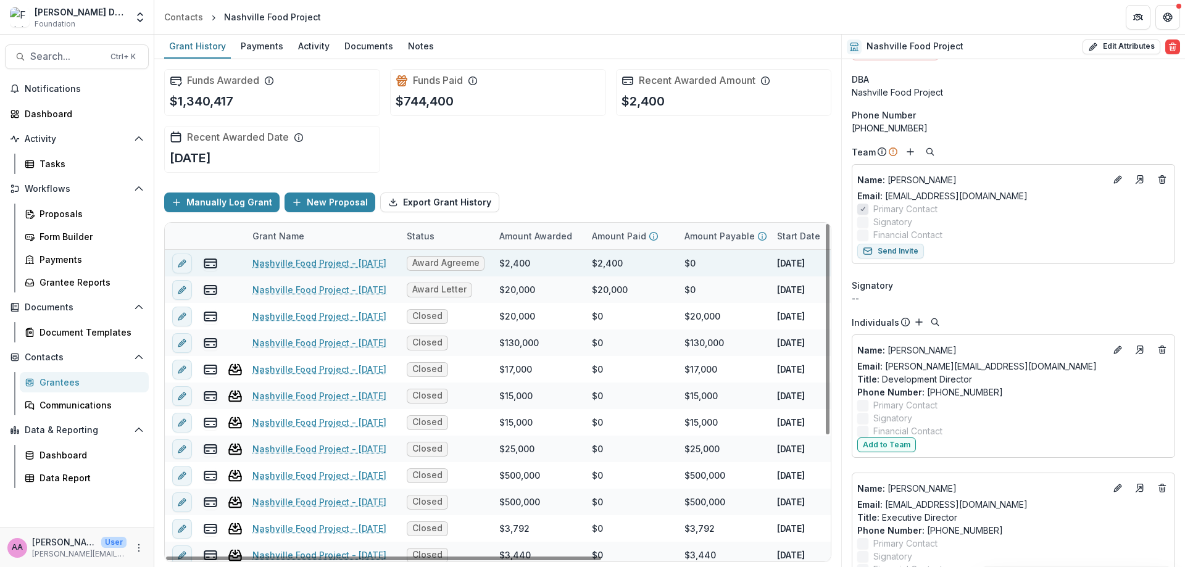
click at [303, 264] on link "Nashville Food Project - [DATE]" at bounding box center [319, 263] width 134 height 13
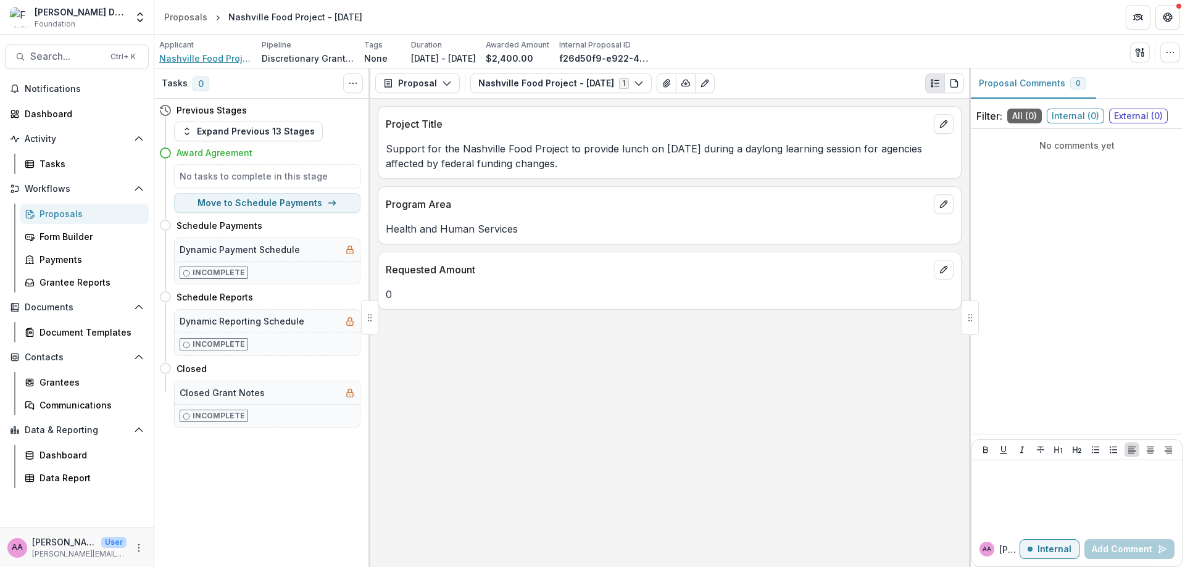
click at [204, 64] on span "Nashville Food Project" at bounding box center [205, 58] width 93 height 13
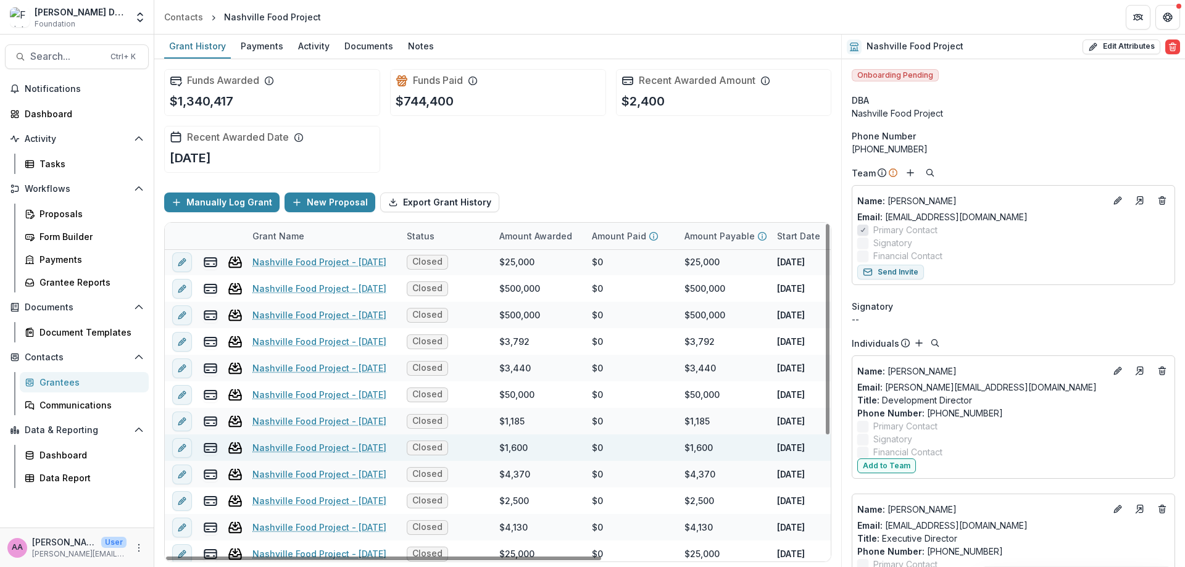
scroll to position [193, 0]
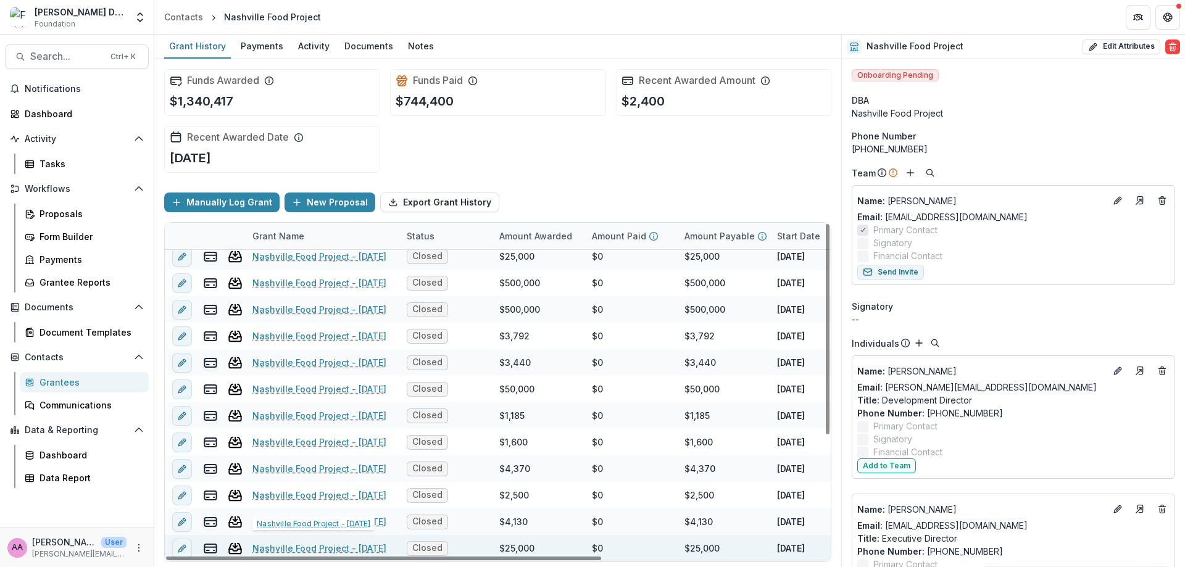
click at [315, 550] on link "Nashville Food Project - [DATE]" at bounding box center [319, 548] width 134 height 13
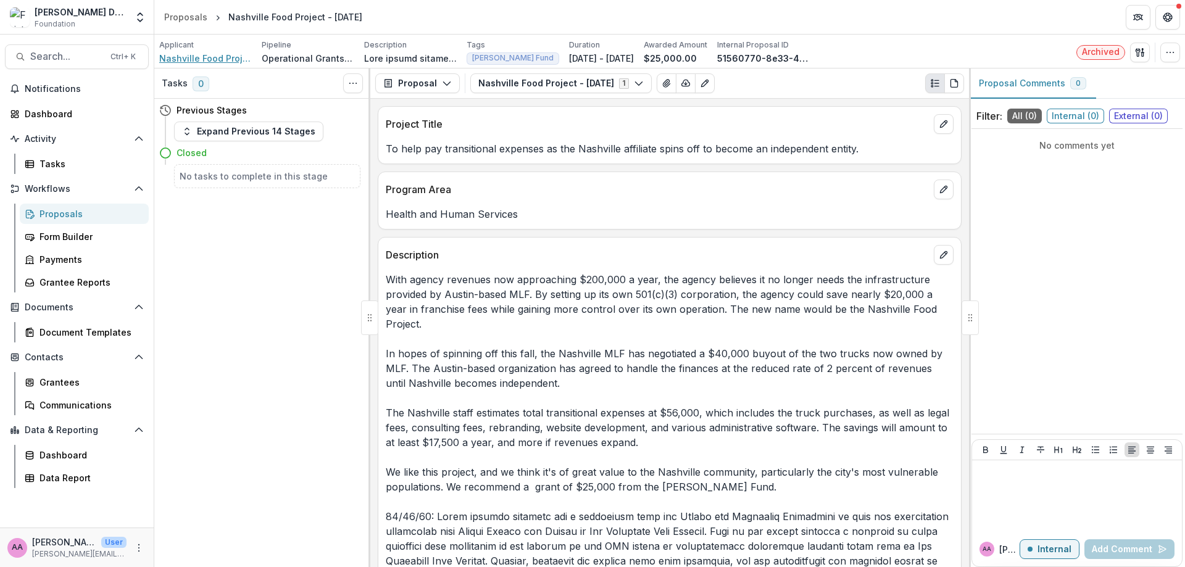
click at [211, 59] on span "Nashville Food Project" at bounding box center [205, 58] width 93 height 13
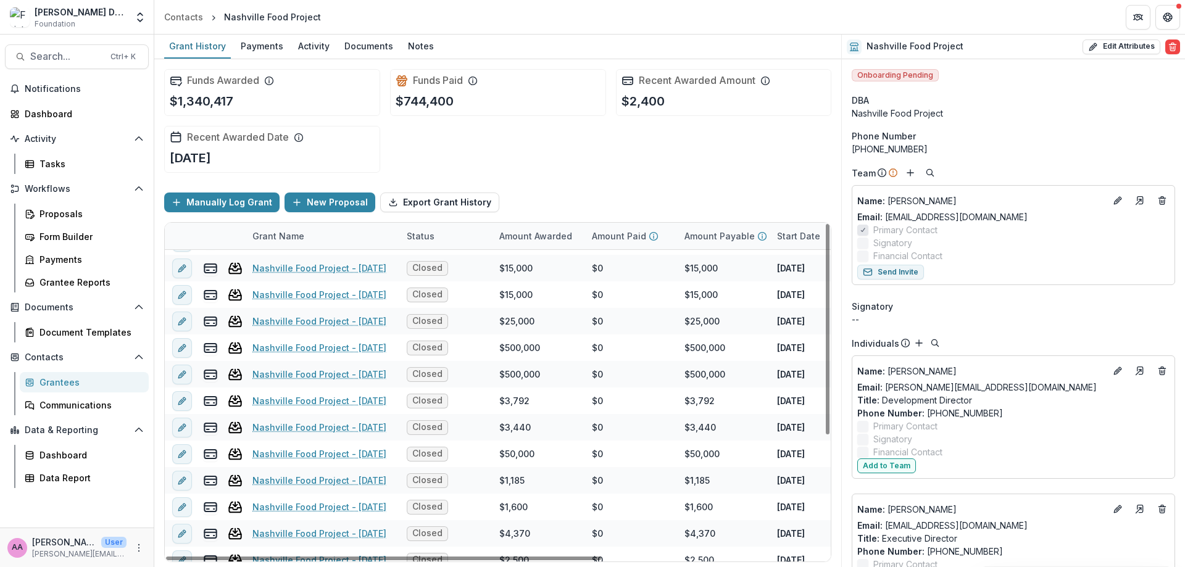
scroll to position [193, 0]
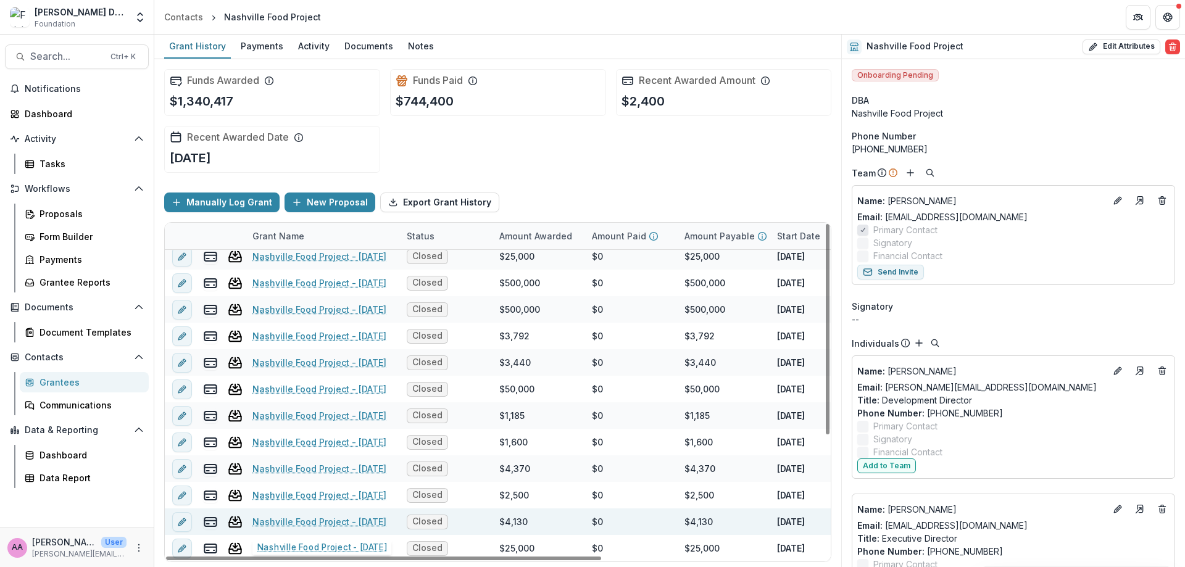
click at [360, 523] on link "Nashville Food Project - [DATE]" at bounding box center [319, 521] width 134 height 13
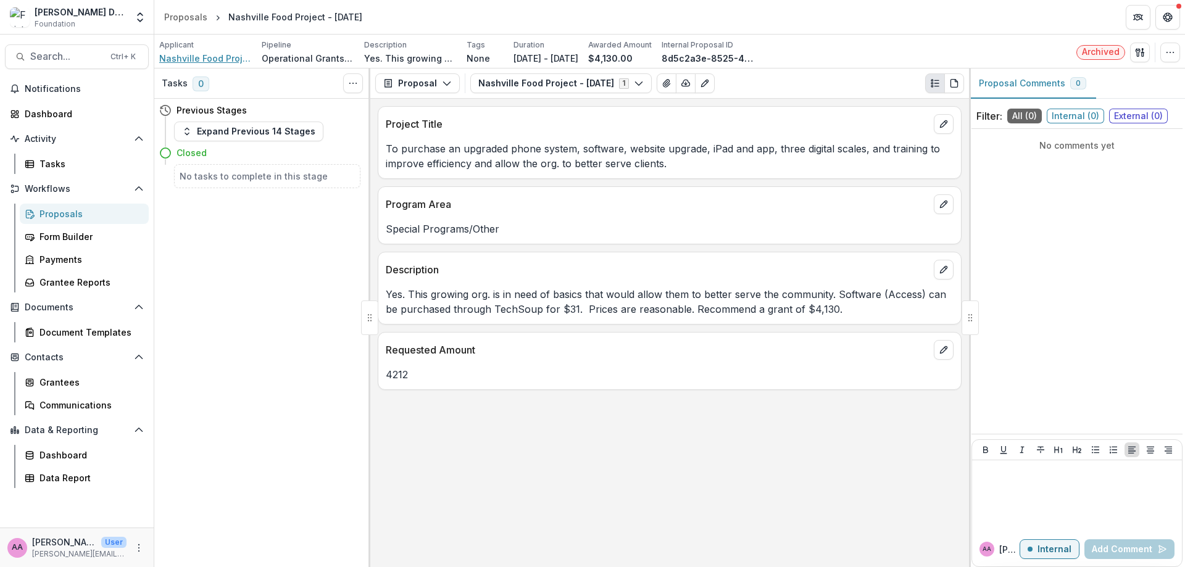
click at [192, 61] on span "Nashville Food Project" at bounding box center [205, 58] width 93 height 13
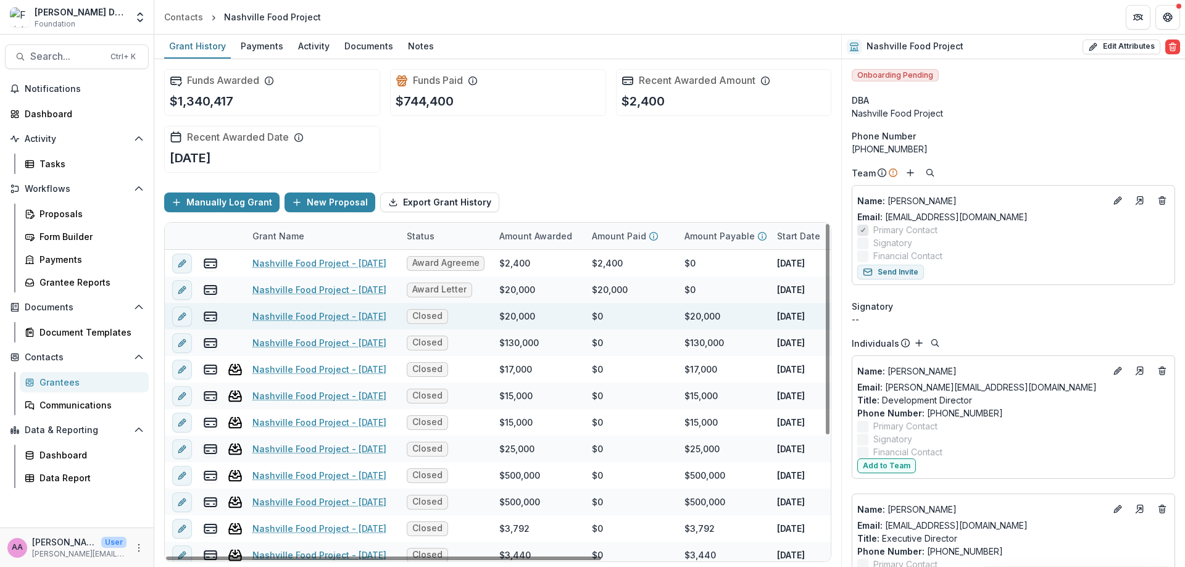
scroll to position [193, 0]
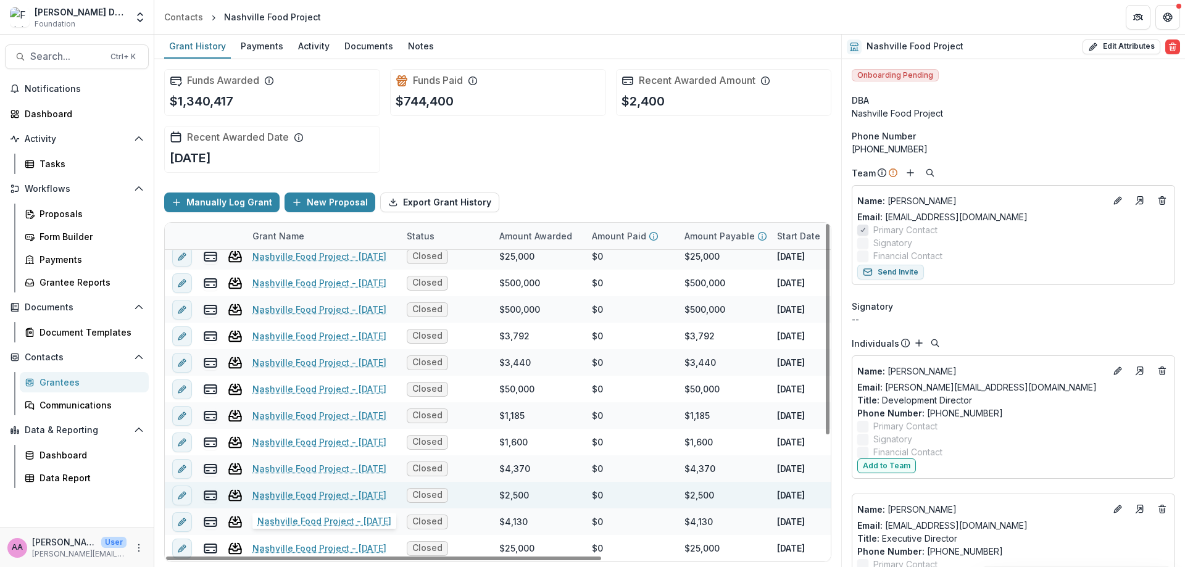
click at [317, 491] on link "Nashville Food Project - [DATE]" at bounding box center [319, 495] width 134 height 13
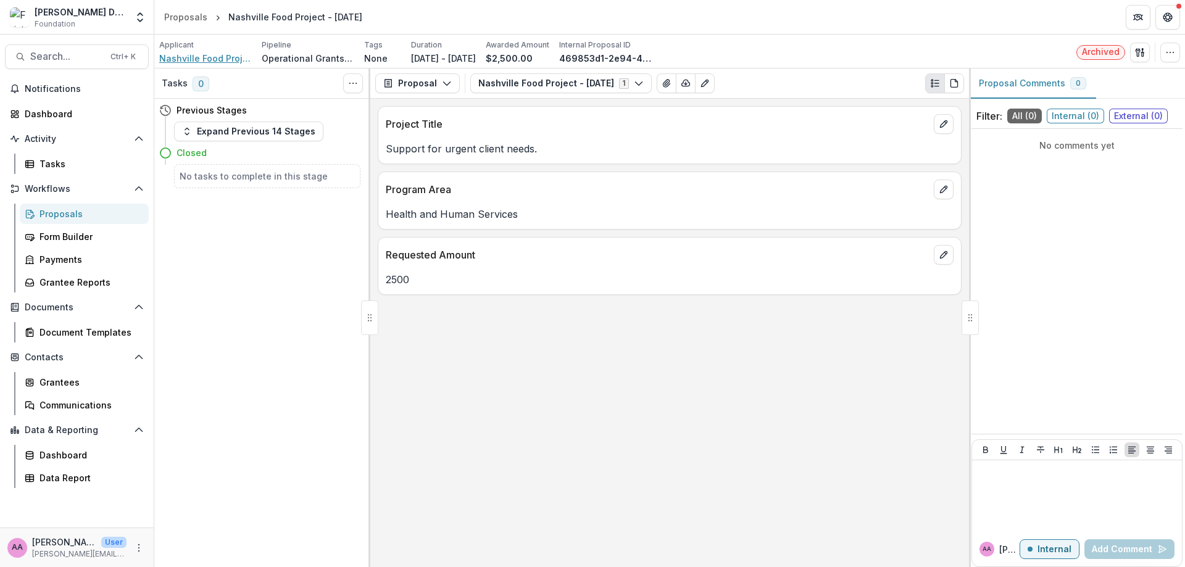
click at [193, 64] on span "Nashville Food Project" at bounding box center [205, 58] width 93 height 13
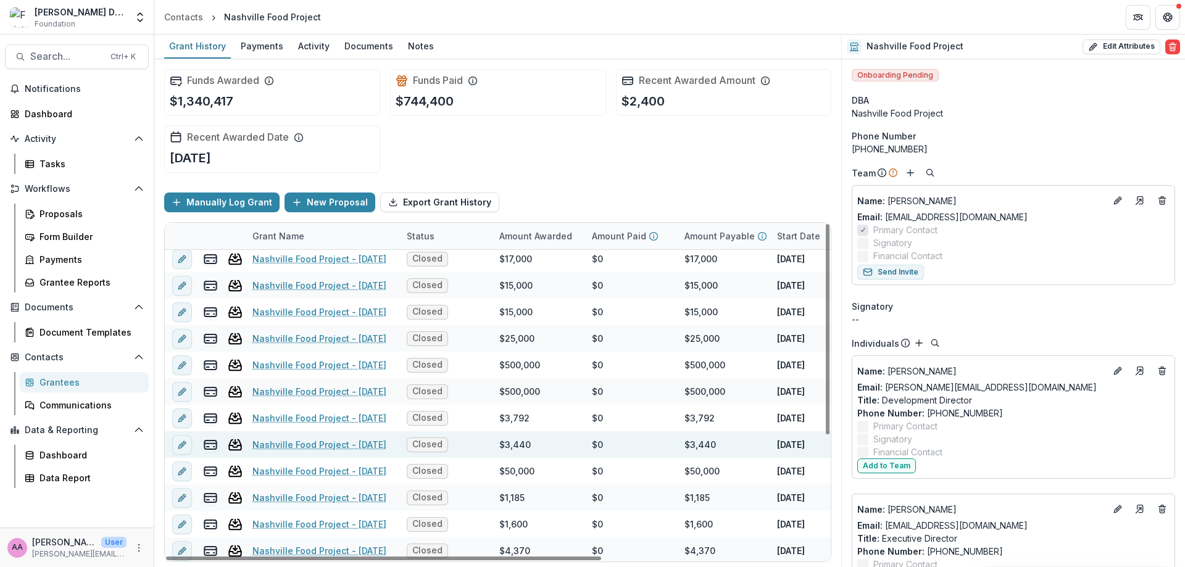
scroll to position [193, 0]
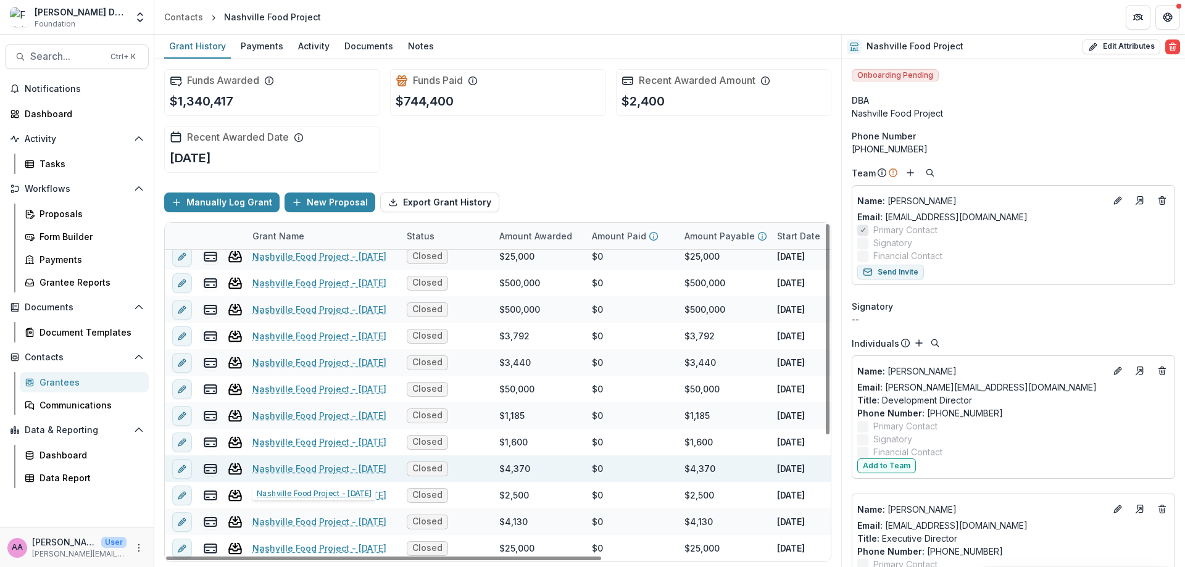
click at [320, 469] on link "Nashville Food Project - [DATE]" at bounding box center [319, 468] width 134 height 13
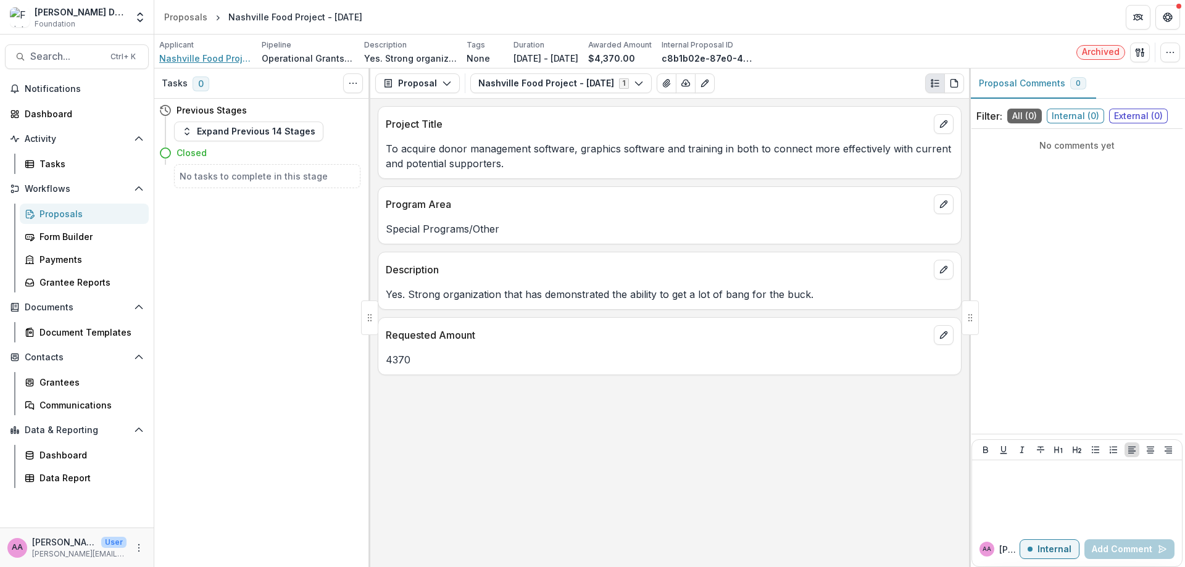
click at [232, 59] on span "Nashville Food Project" at bounding box center [205, 58] width 93 height 13
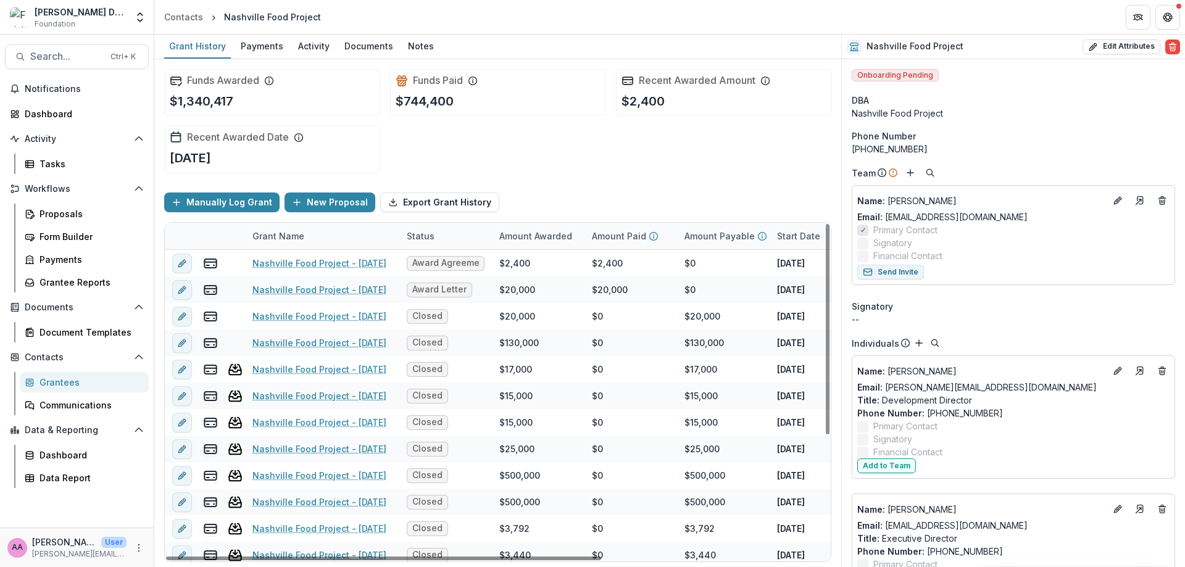
scroll to position [193, 0]
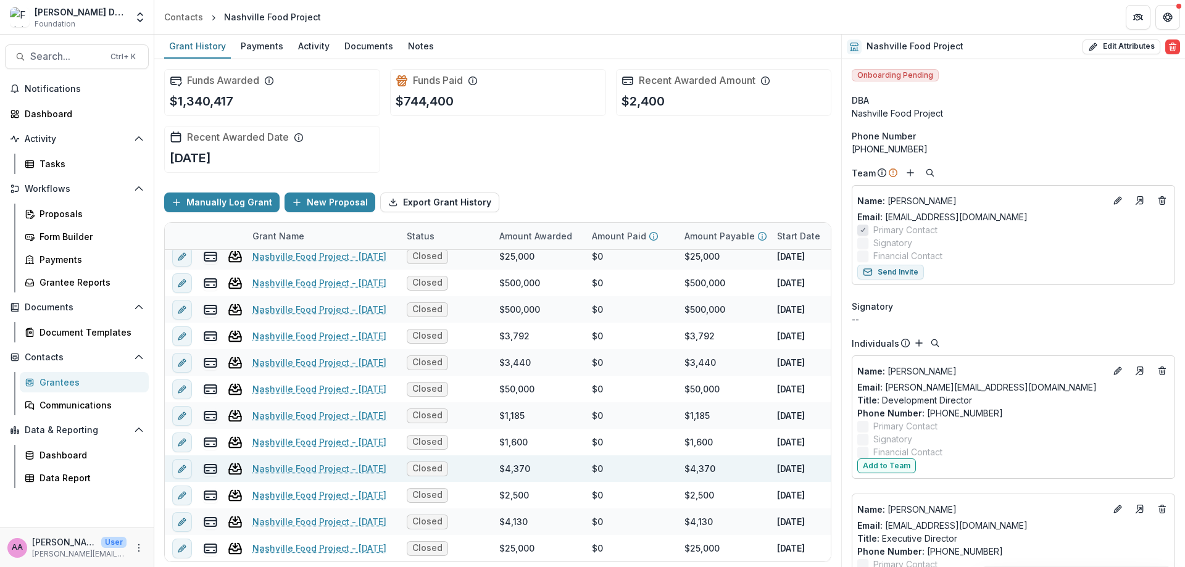
click at [290, 467] on link "Nashville Food Project - [DATE]" at bounding box center [319, 468] width 134 height 13
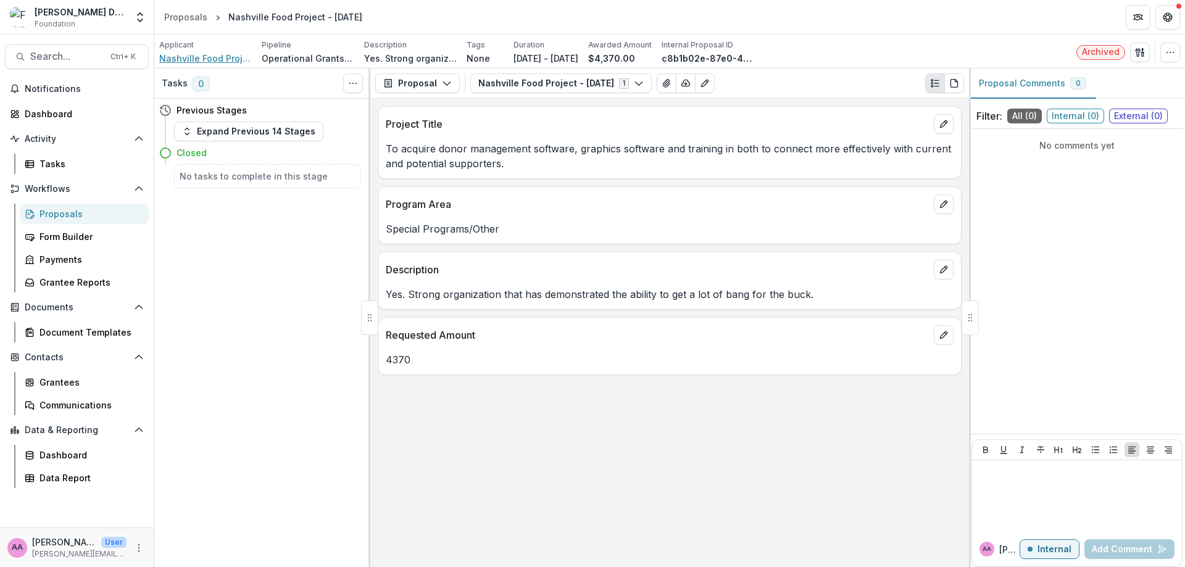
click at [203, 53] on span "Nashville Food Project" at bounding box center [205, 58] width 93 height 13
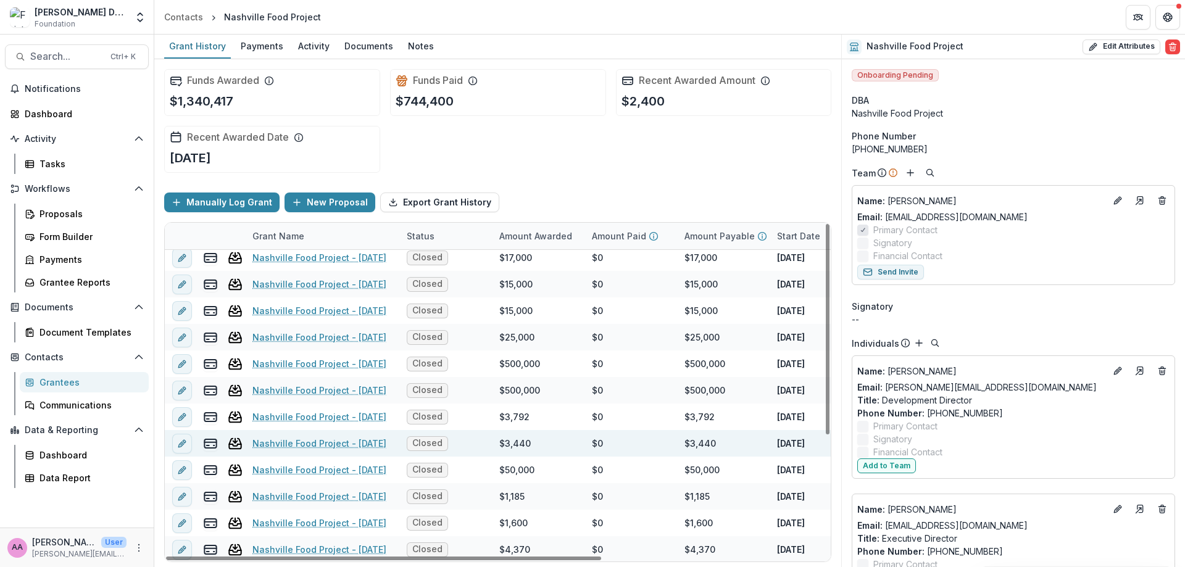
scroll to position [193, 0]
click at [275, 439] on link "Nashville Food Project - [DATE]" at bounding box center [319, 442] width 134 height 13
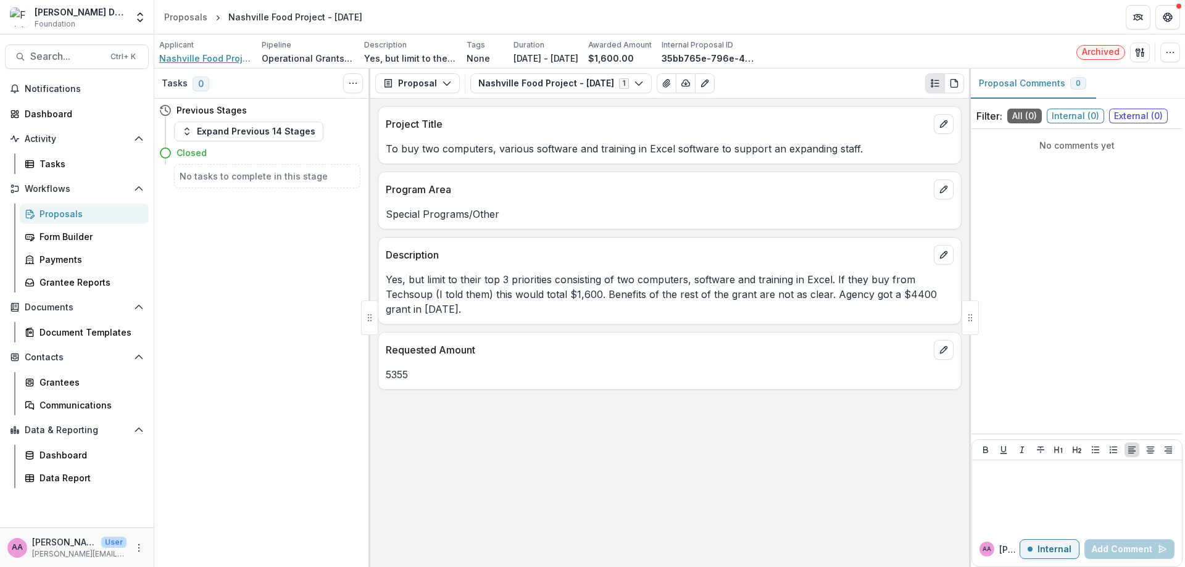
click at [210, 60] on span "Nashville Food Project" at bounding box center [205, 58] width 93 height 13
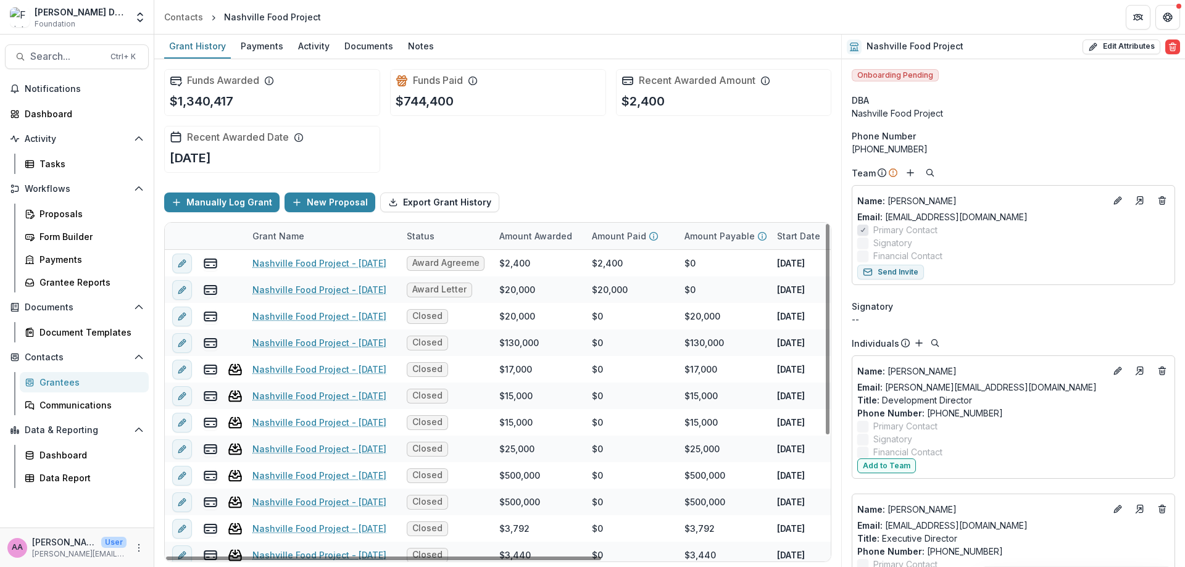
scroll to position [193, 0]
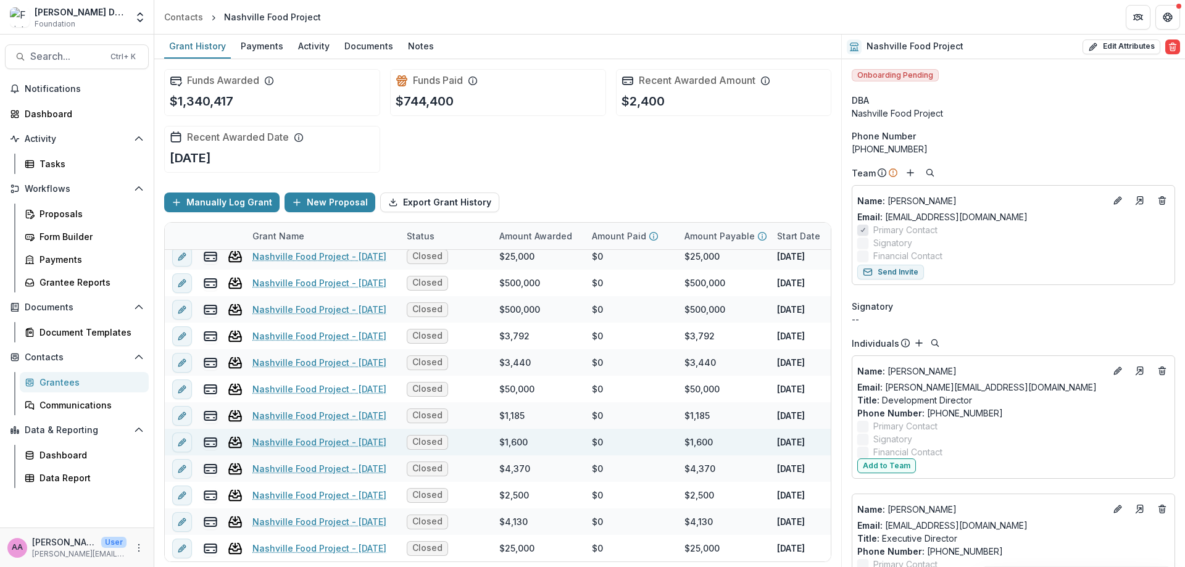
click at [294, 435] on div "Nashville Food Project - [DATE]" at bounding box center [322, 442] width 140 height 27
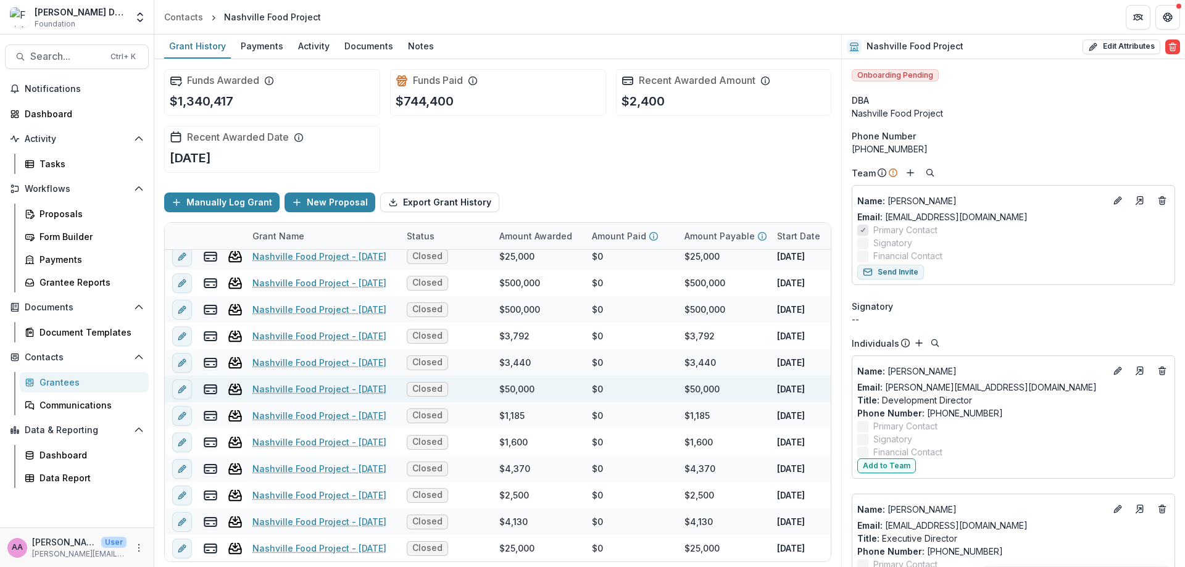
click at [293, 385] on link "Nashville Food Project - [DATE]" at bounding box center [319, 389] width 134 height 13
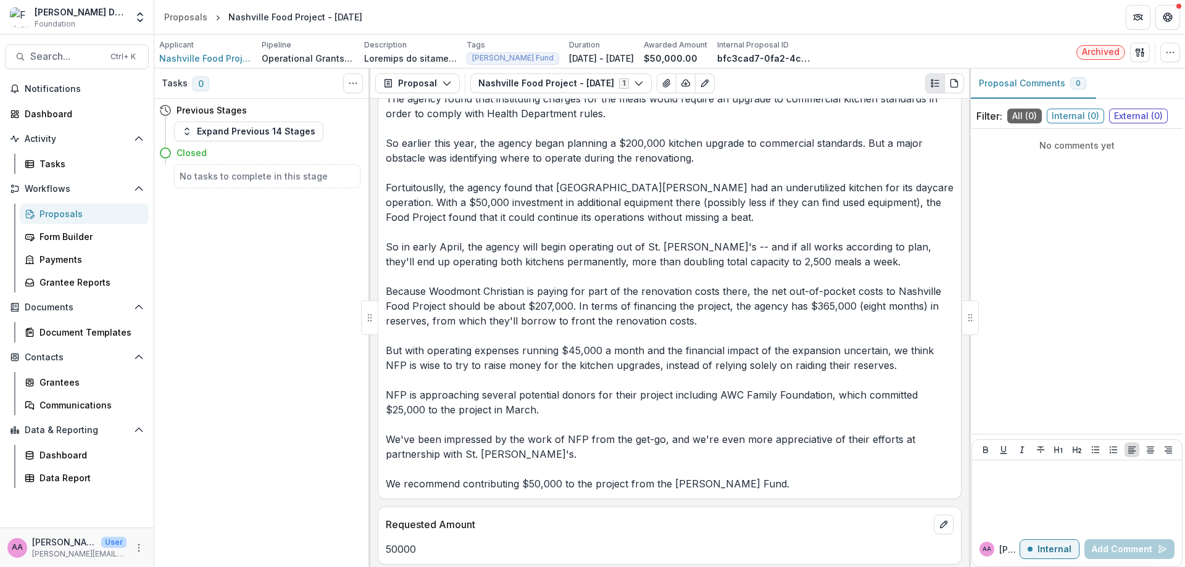
scroll to position [364, 0]
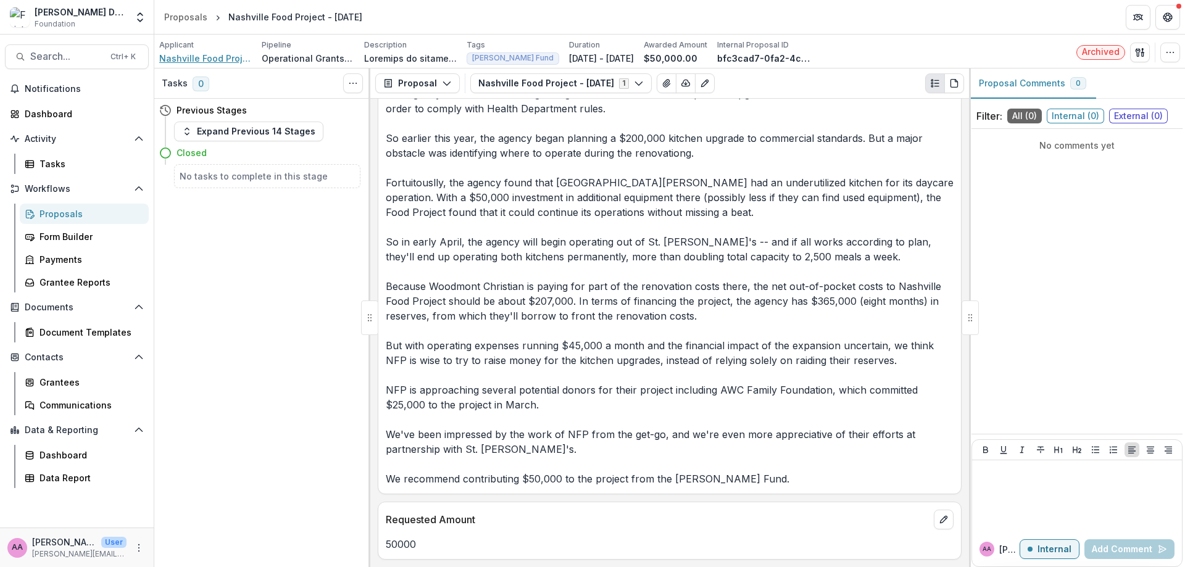
click at [226, 64] on span "Nashville Food Project" at bounding box center [205, 58] width 93 height 13
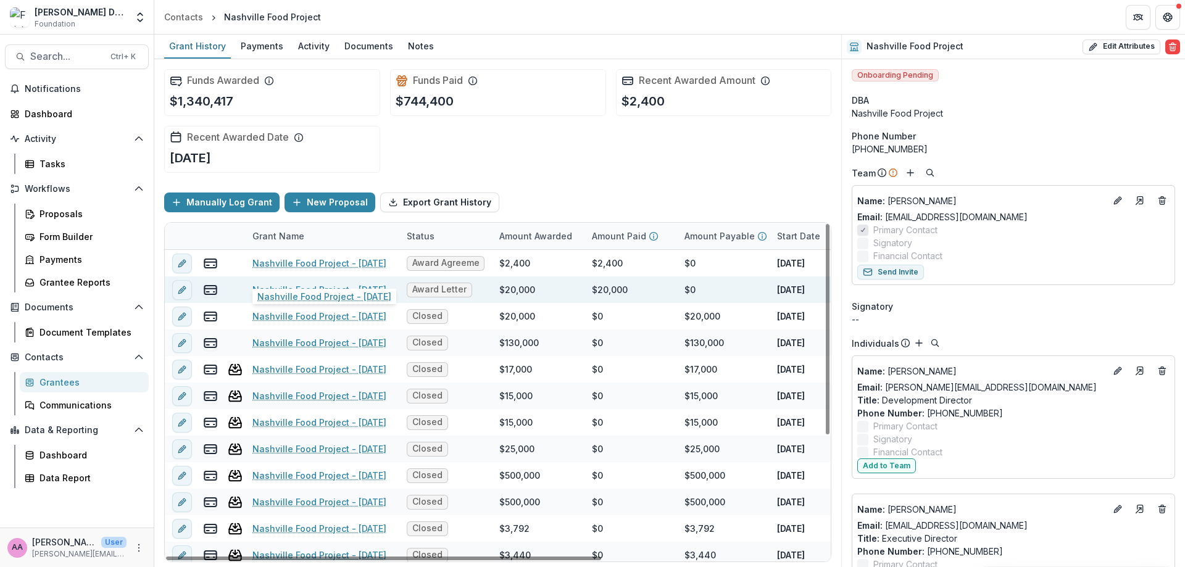
scroll to position [193, 0]
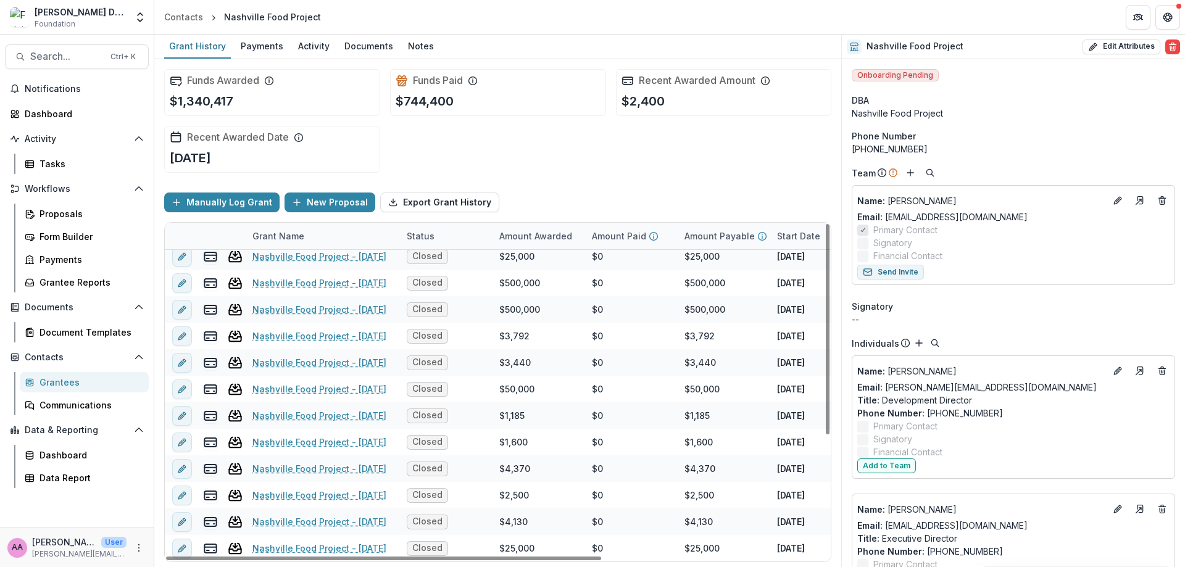
click at [484, 566] on div "Funds Awarded $1,340,417 Funds Paid $744,400 Recent Awarded Amount $2,400 Recen…" at bounding box center [497, 313] width 687 height 508
drag, startPoint x: 484, startPoint y: 559, endPoint x: 153, endPoint y: 519, distance: 333.2
click at [166, 557] on div at bounding box center [383, 559] width 435 height 4
click at [357, 414] on link "Nashville Food Project - [DATE]" at bounding box center [319, 415] width 134 height 13
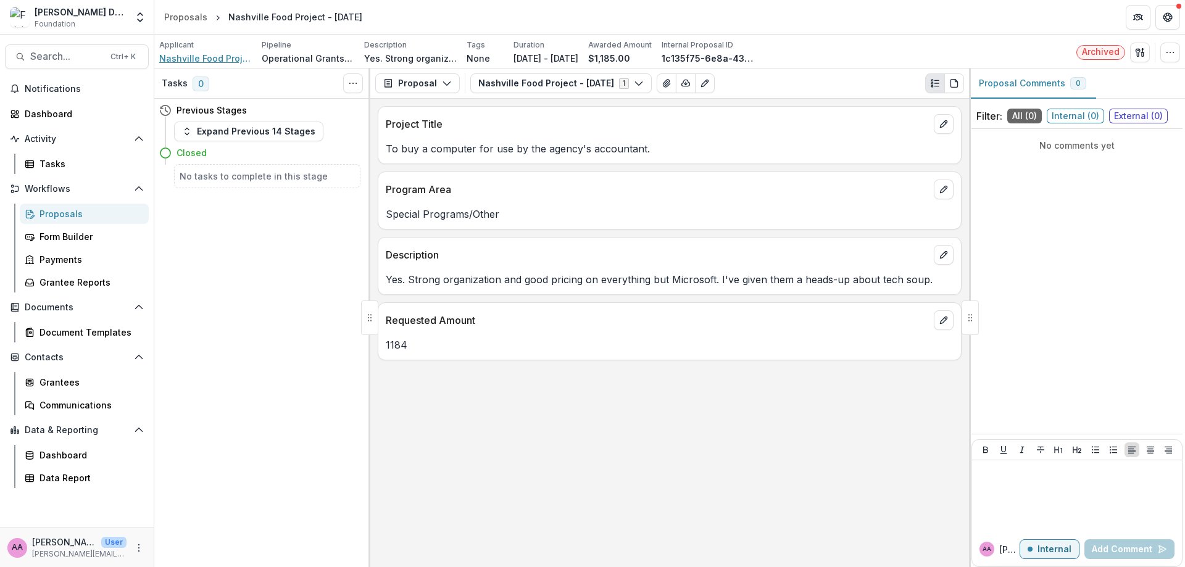
click at [195, 58] on span "Nashville Food Project" at bounding box center [205, 58] width 93 height 13
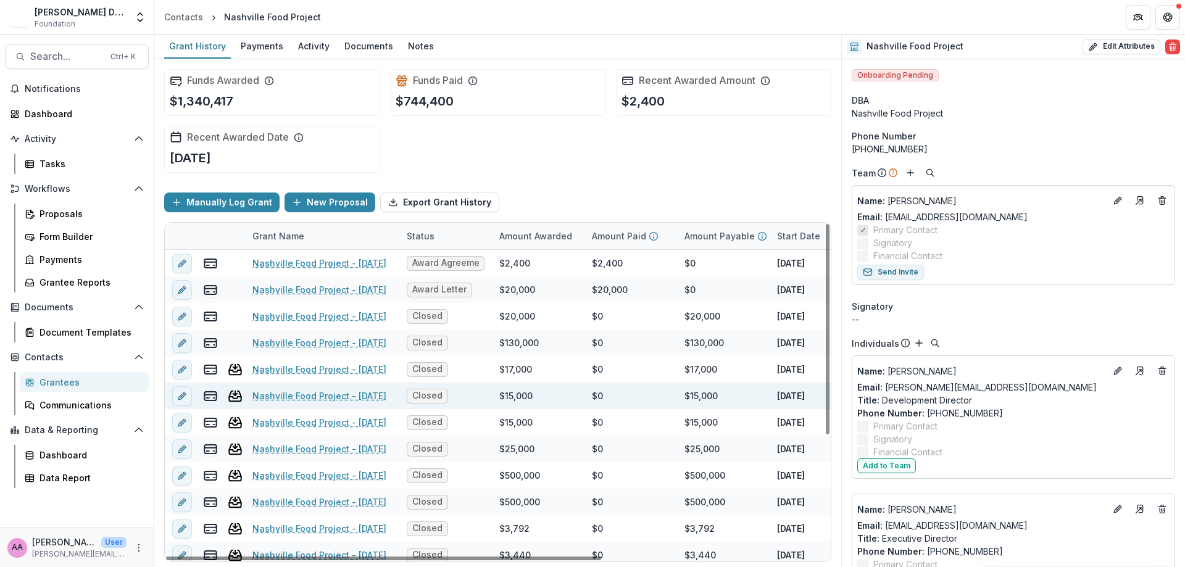
scroll to position [193, 0]
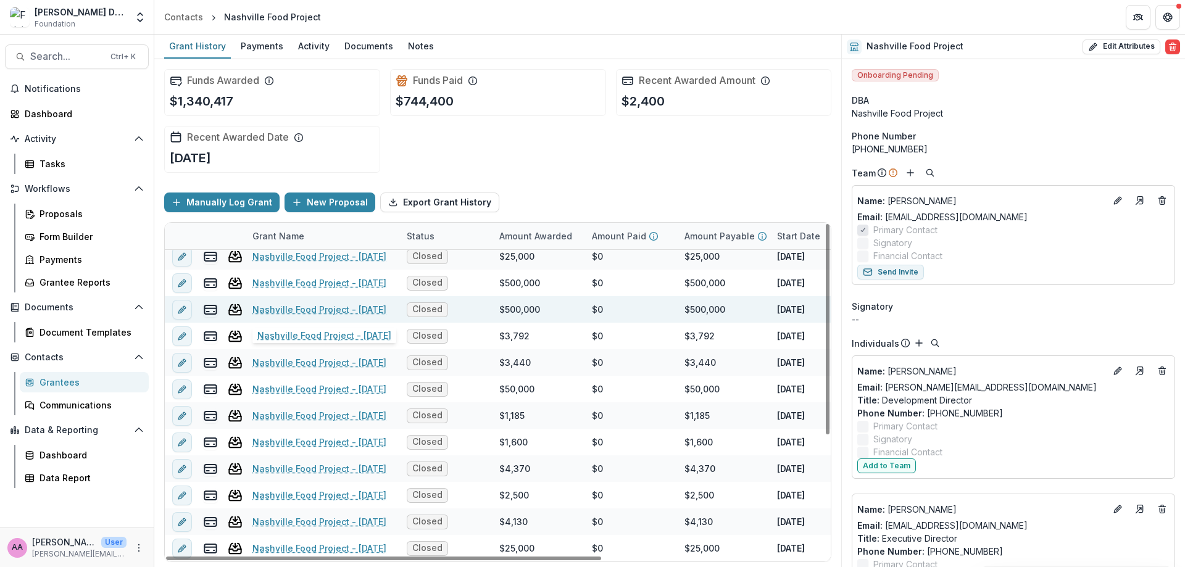
click at [346, 302] on div "Nashville Food Project - [DATE]" at bounding box center [322, 309] width 140 height 27
click at [348, 312] on link "Nashville Food Project - [DATE]" at bounding box center [319, 309] width 134 height 13
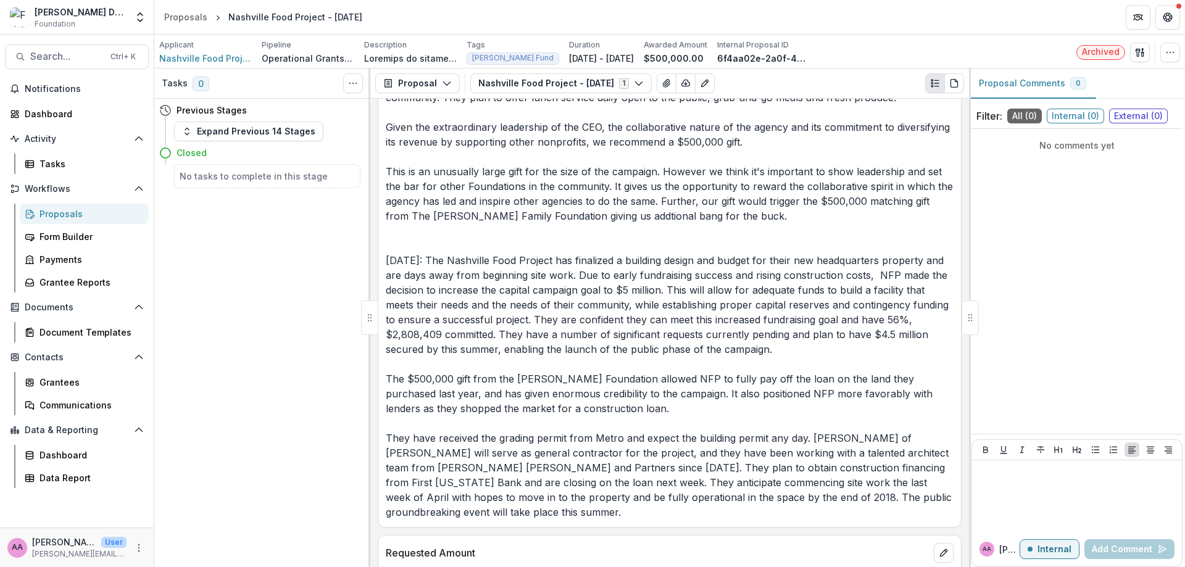
scroll to position [735, 0]
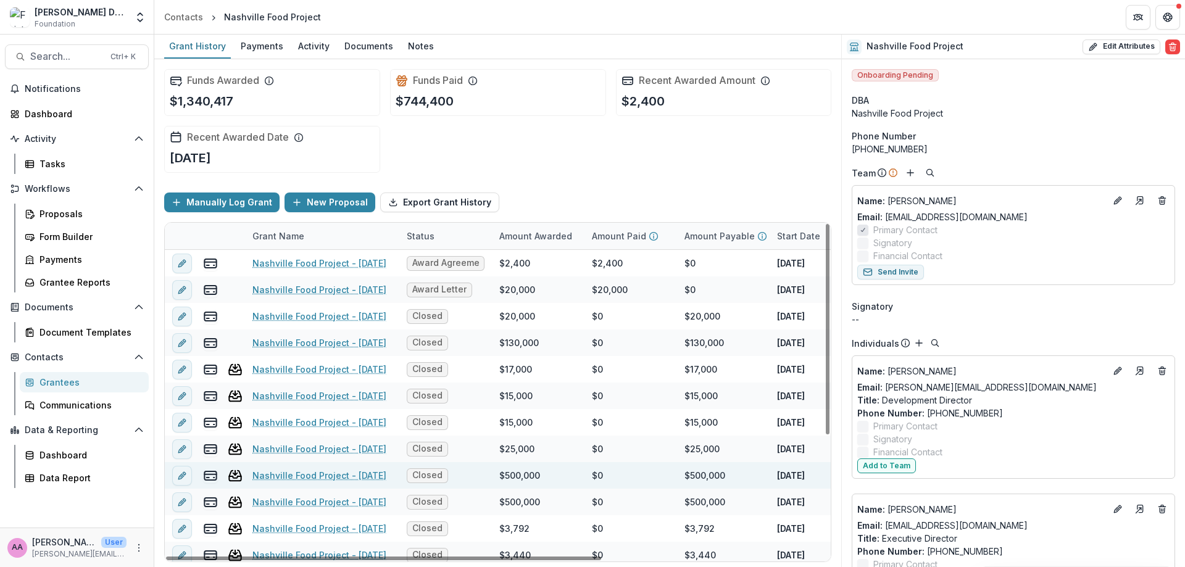
click at [352, 478] on link "Nashville Food Project - [DATE]" at bounding box center [319, 475] width 134 height 13
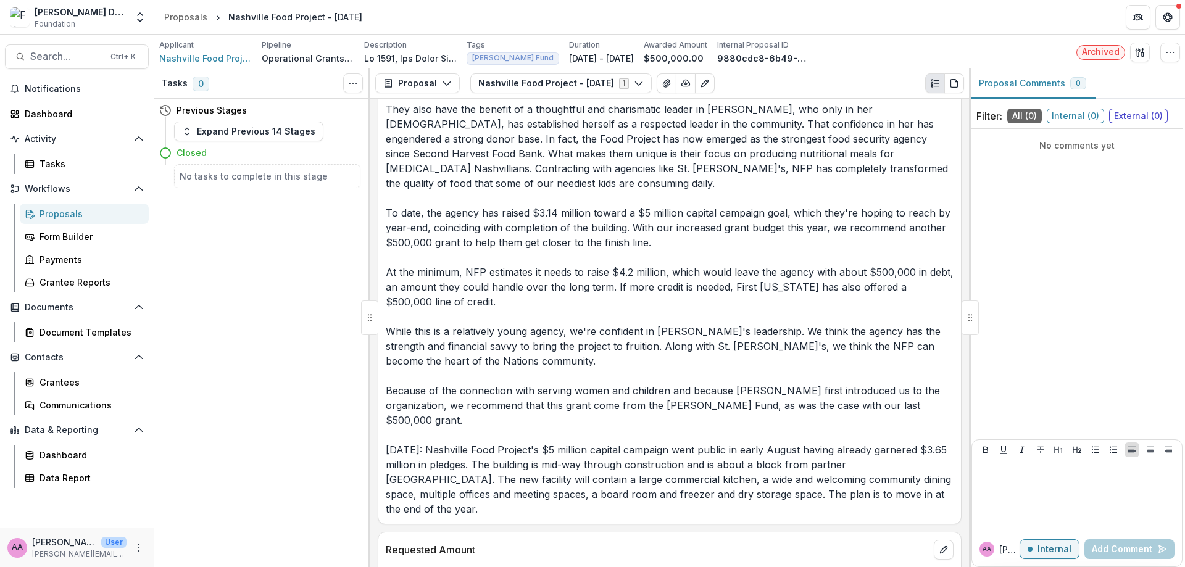
scroll to position [245, 0]
click at [194, 59] on span "Nashville Food Project" at bounding box center [205, 58] width 93 height 13
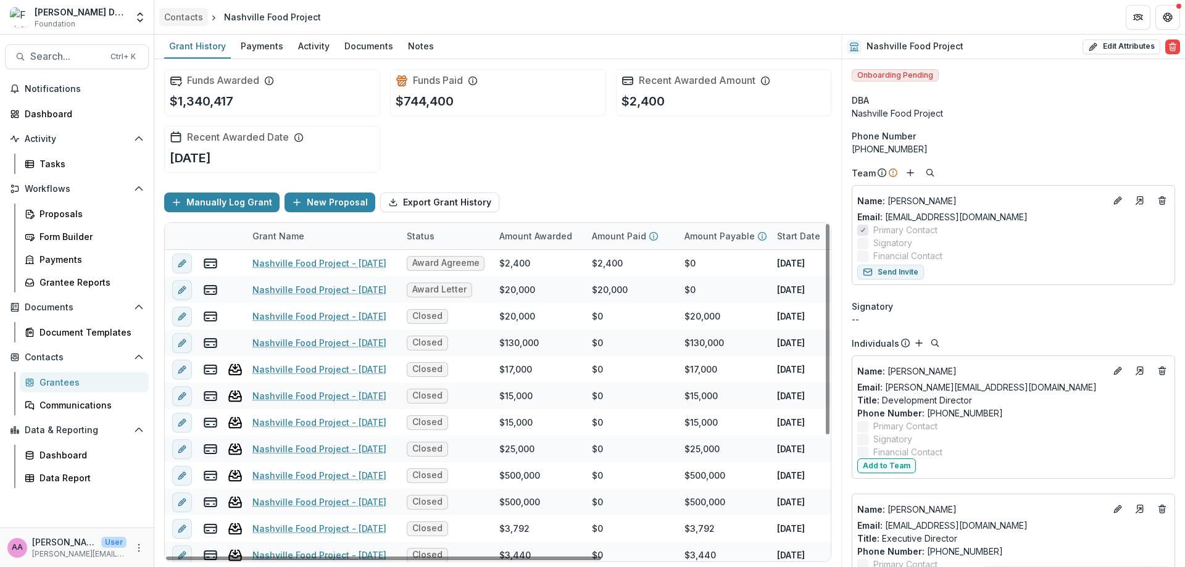
click at [199, 14] on div "Contacts" at bounding box center [183, 16] width 39 height 13
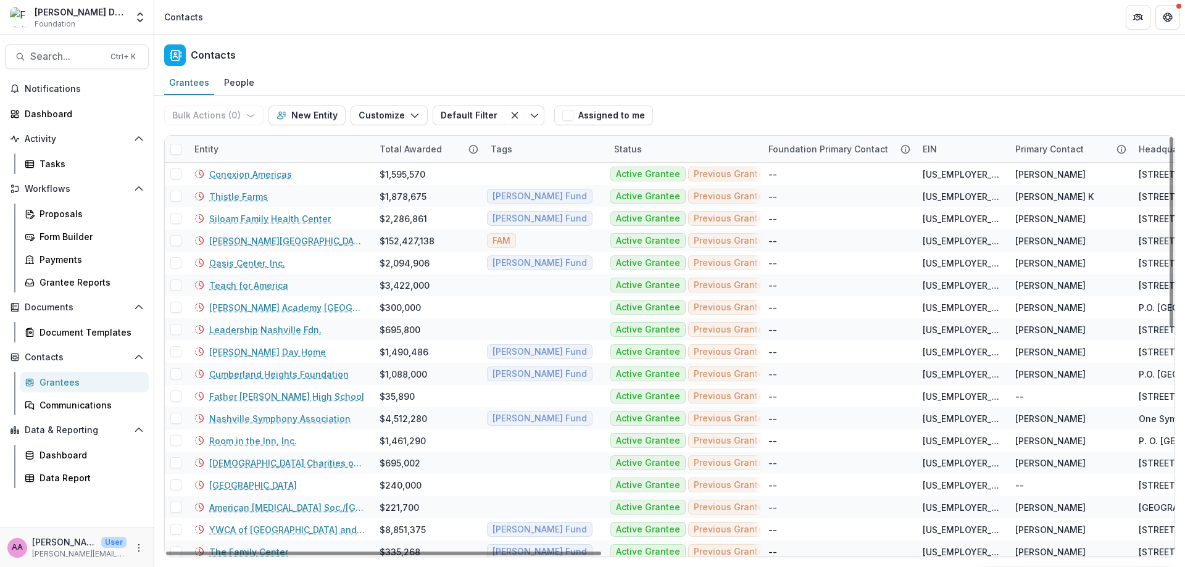
click at [231, 148] on div "Entity" at bounding box center [279, 149] width 185 height 27
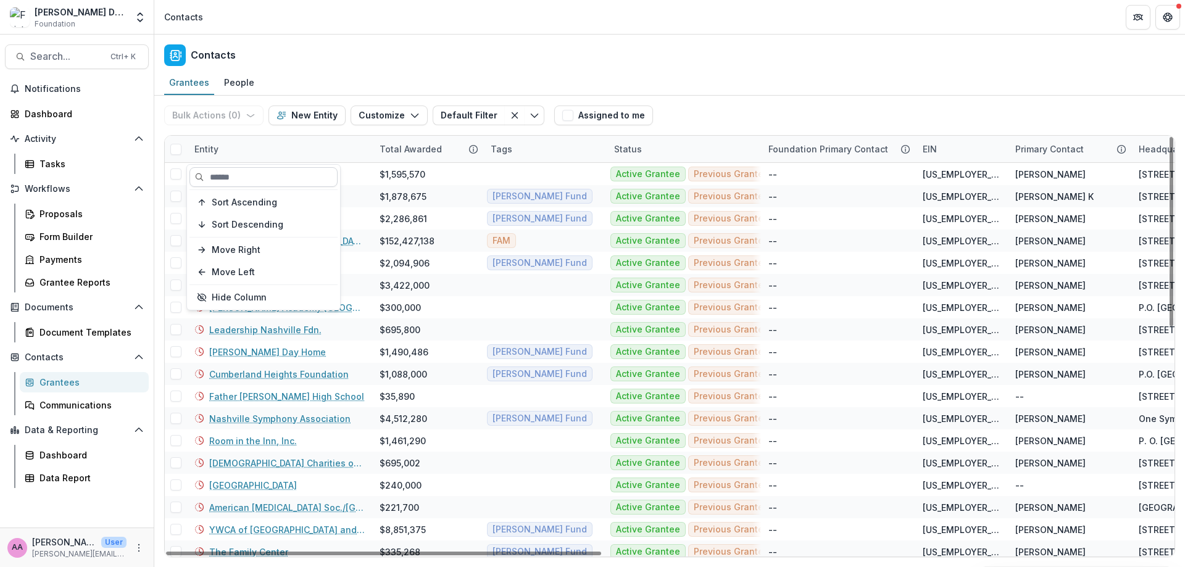
click at [244, 183] on input at bounding box center [264, 177] width 148 height 20
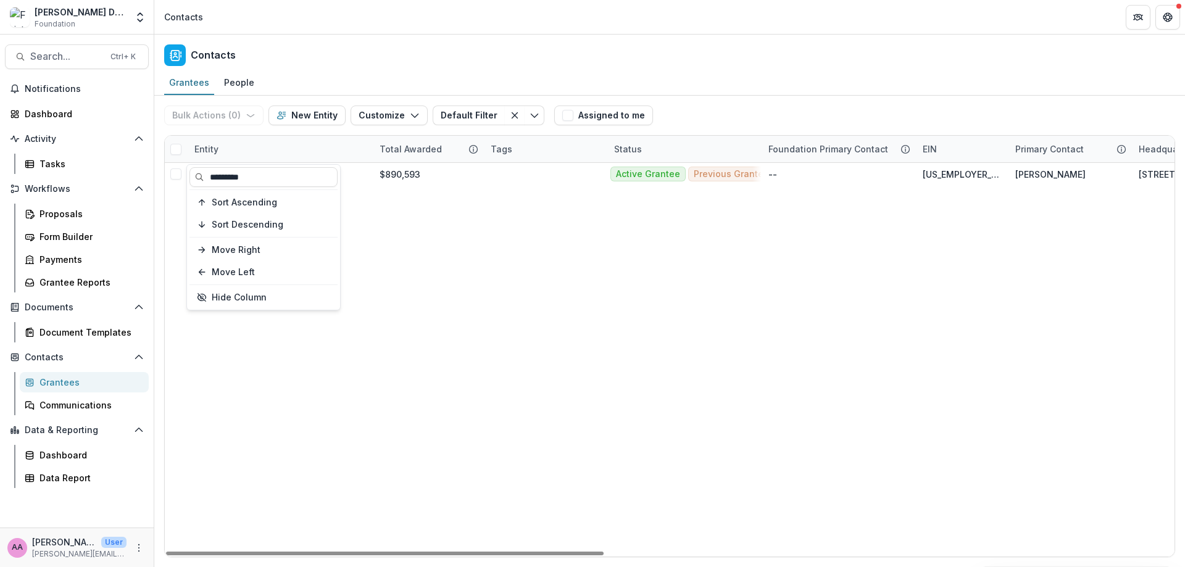
type input "*********"
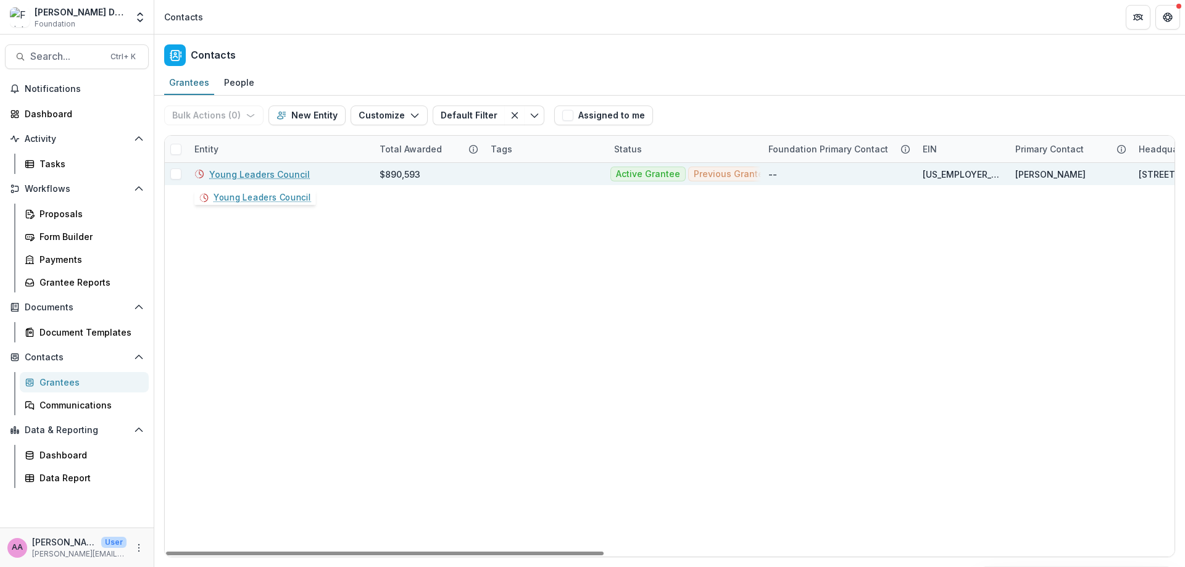
click at [270, 171] on link "Young Leaders Council" at bounding box center [259, 174] width 101 height 13
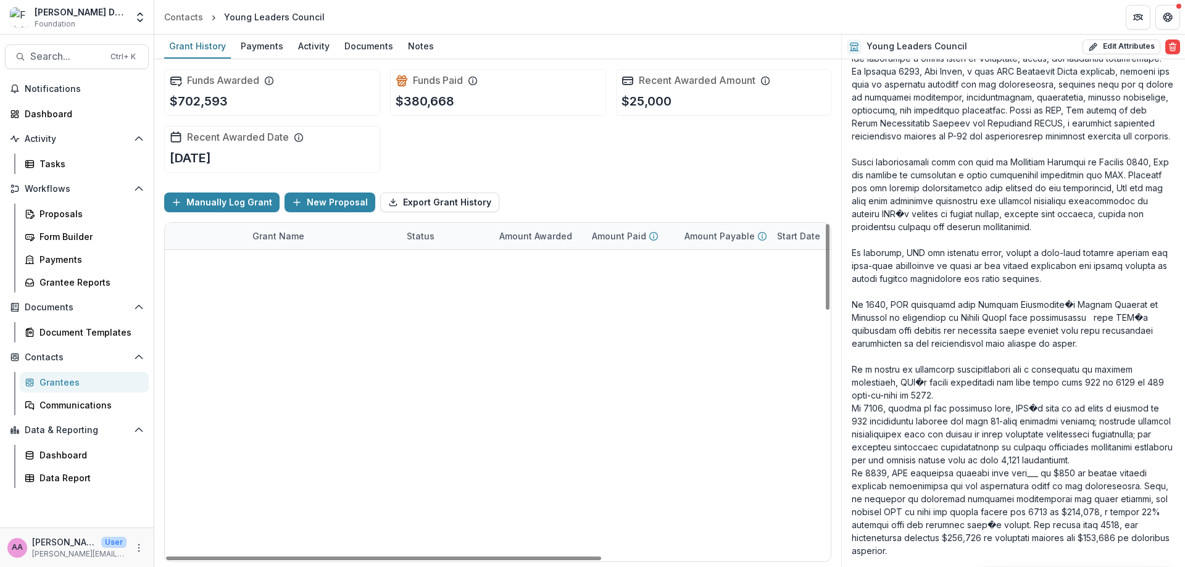
scroll to position [962, 0]
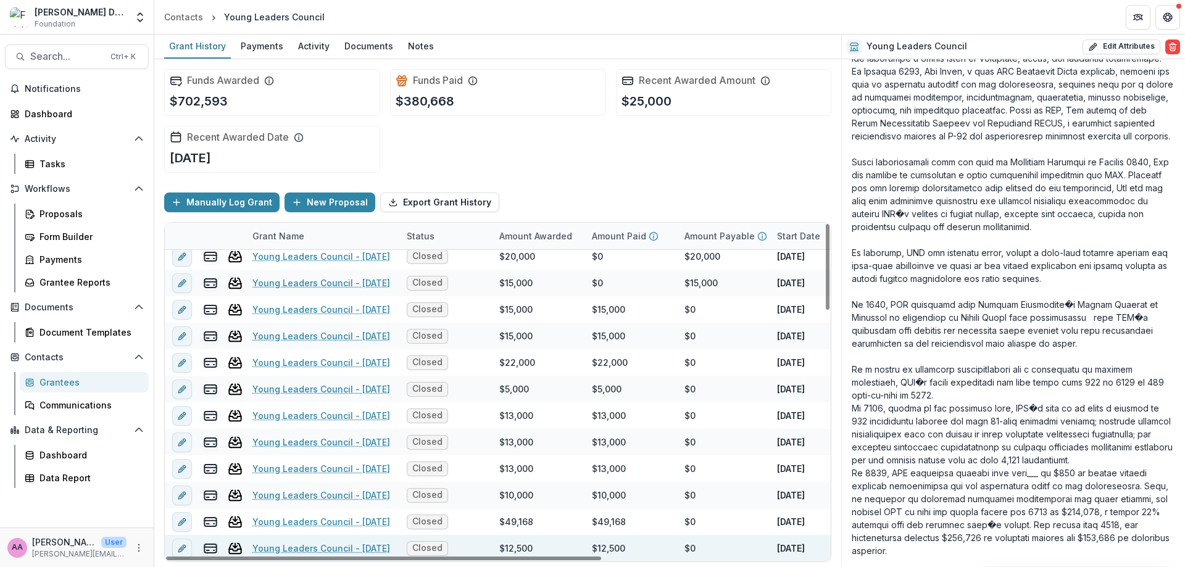
click at [280, 548] on link "Young Leaders Council - [DATE]" at bounding box center [321, 548] width 138 height 13
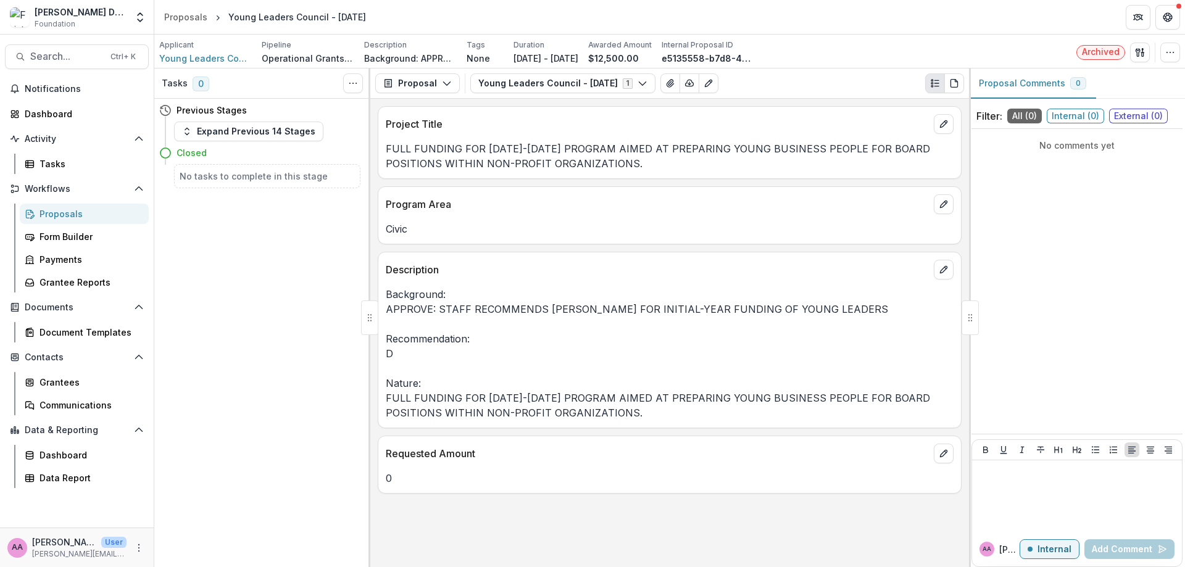
click at [221, 51] on div "Applicant Young Leaders Council" at bounding box center [205, 52] width 93 height 25
click at [220, 55] on span "Young Leaders Council" at bounding box center [205, 58] width 93 height 13
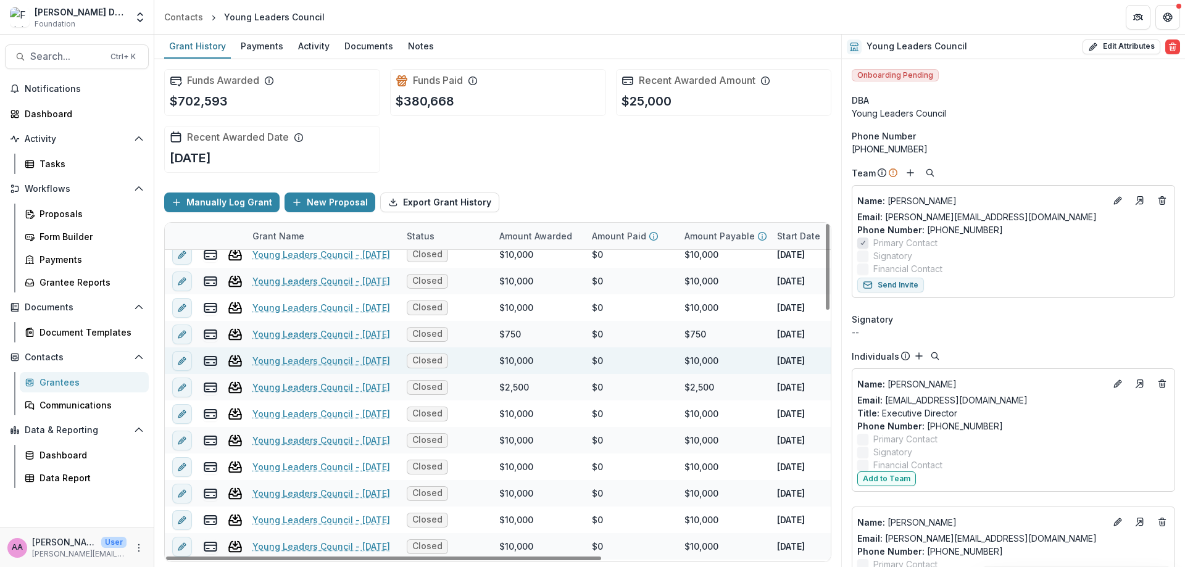
scroll to position [381, 0]
click at [283, 362] on link "Young Leaders Council - [DATE]" at bounding box center [321, 360] width 138 height 13
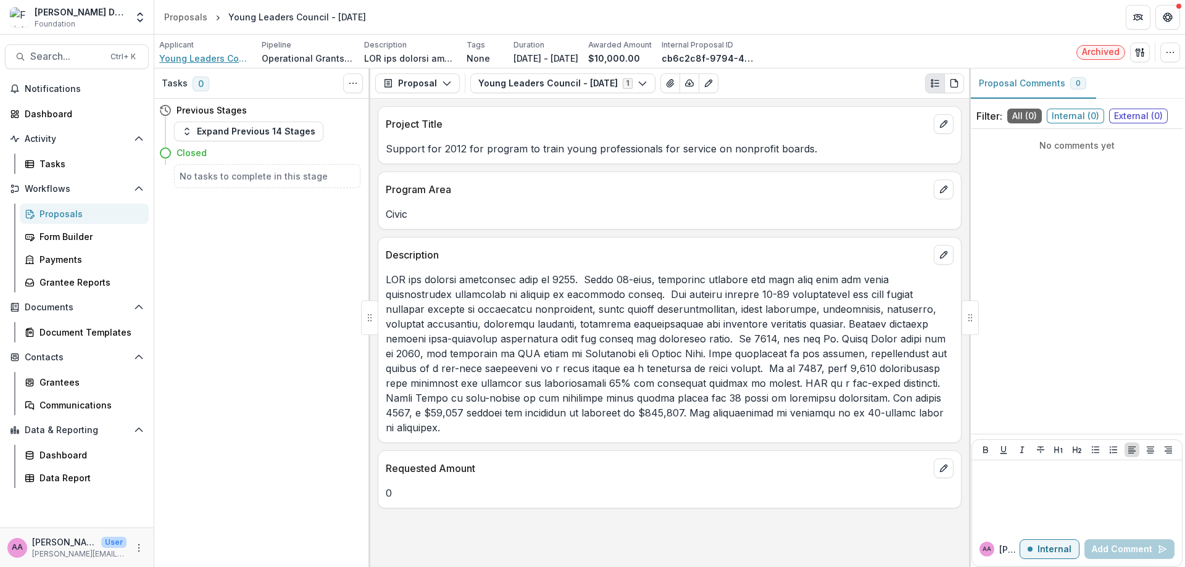
click at [223, 56] on span "Young Leaders Council" at bounding box center [205, 58] width 93 height 13
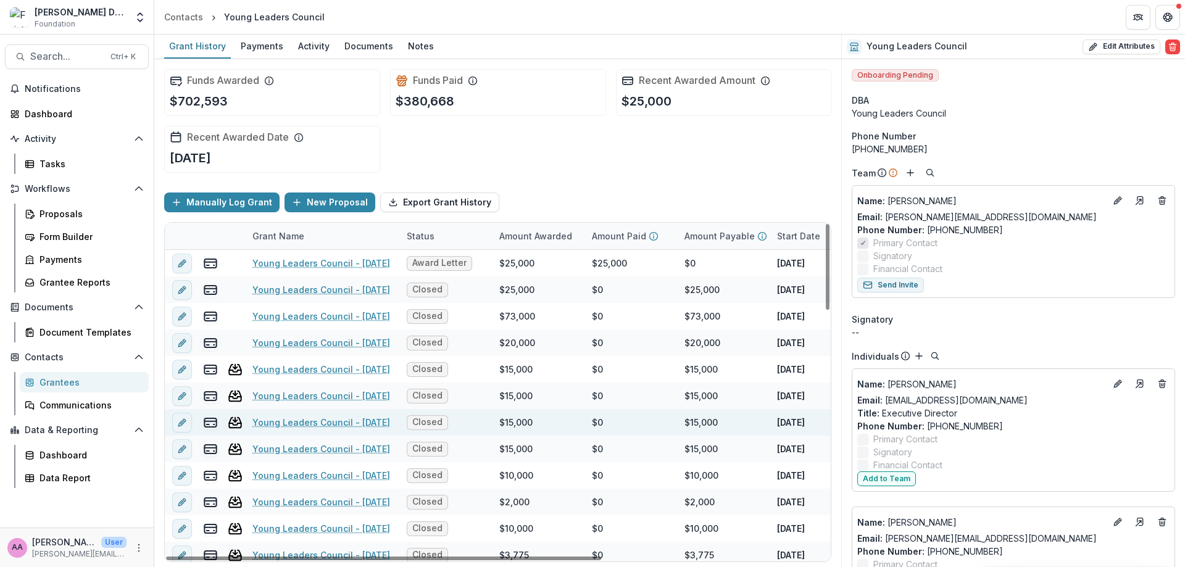
click at [277, 433] on div "Young Leaders Council - [DATE]" at bounding box center [322, 422] width 140 height 27
click at [277, 425] on link "Young Leaders Council - [DATE]" at bounding box center [321, 422] width 138 height 13
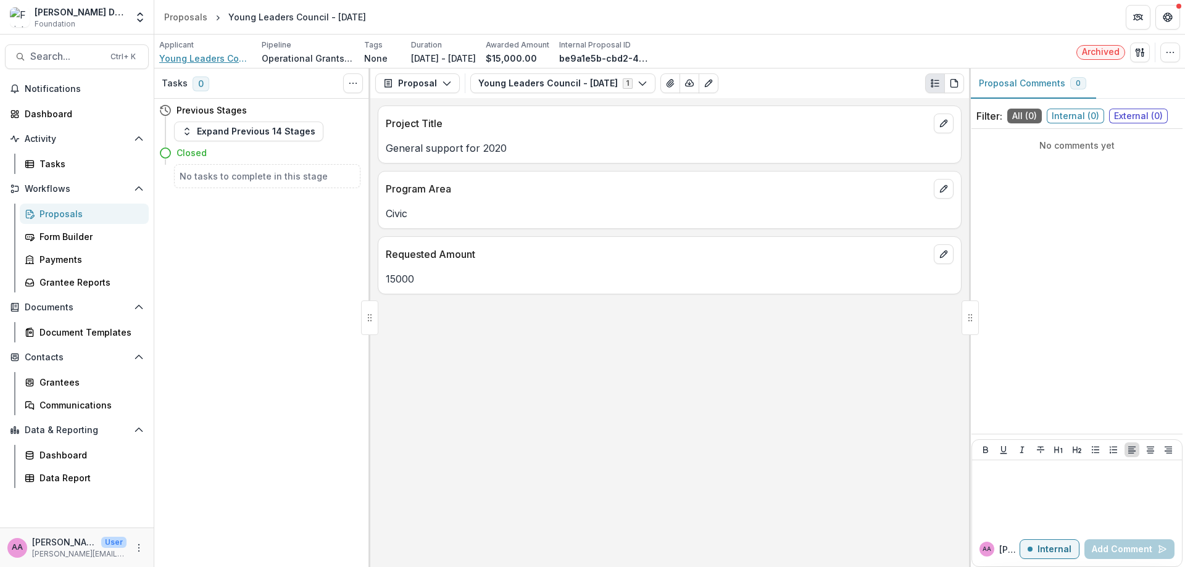
click at [191, 62] on span "Young Leaders Council" at bounding box center [205, 58] width 93 height 13
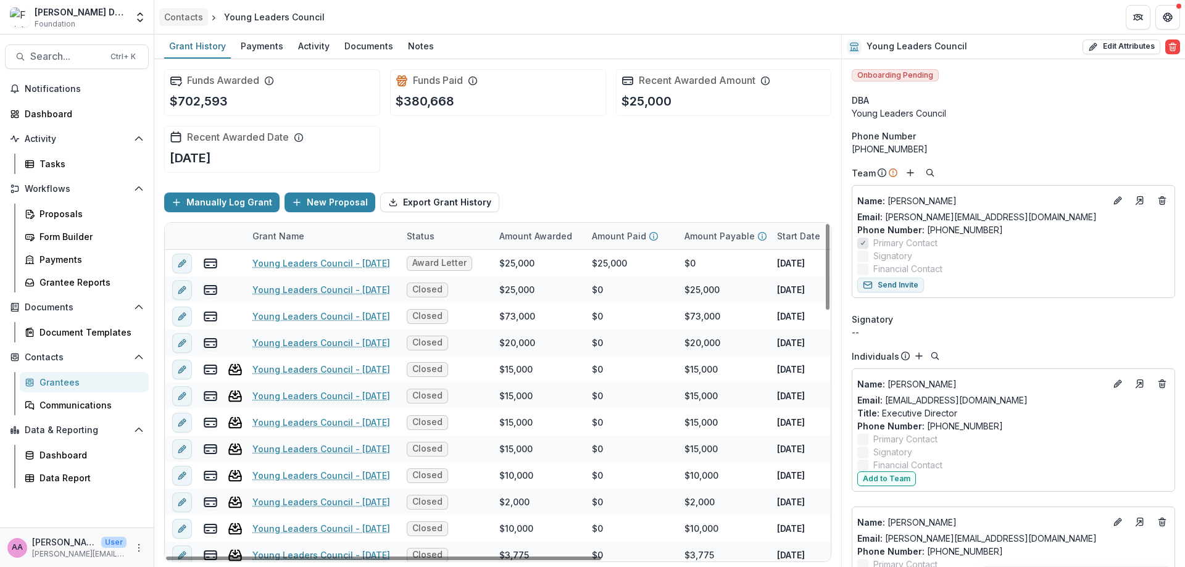
click at [178, 25] on link "Contacts" at bounding box center [183, 17] width 49 height 18
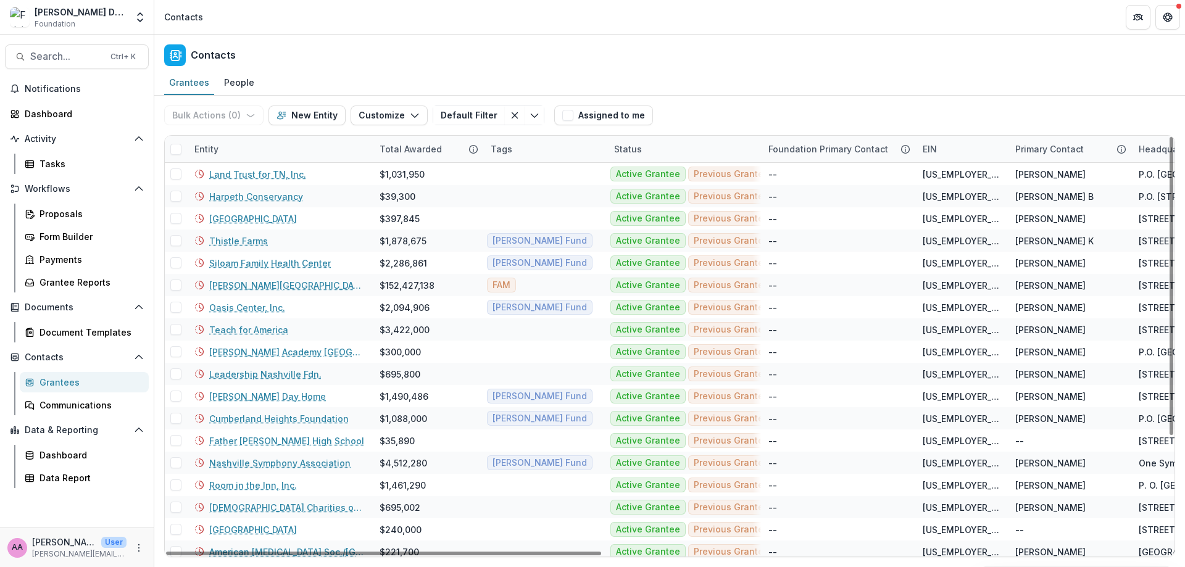
click at [211, 151] on div "Entity" at bounding box center [206, 149] width 39 height 13
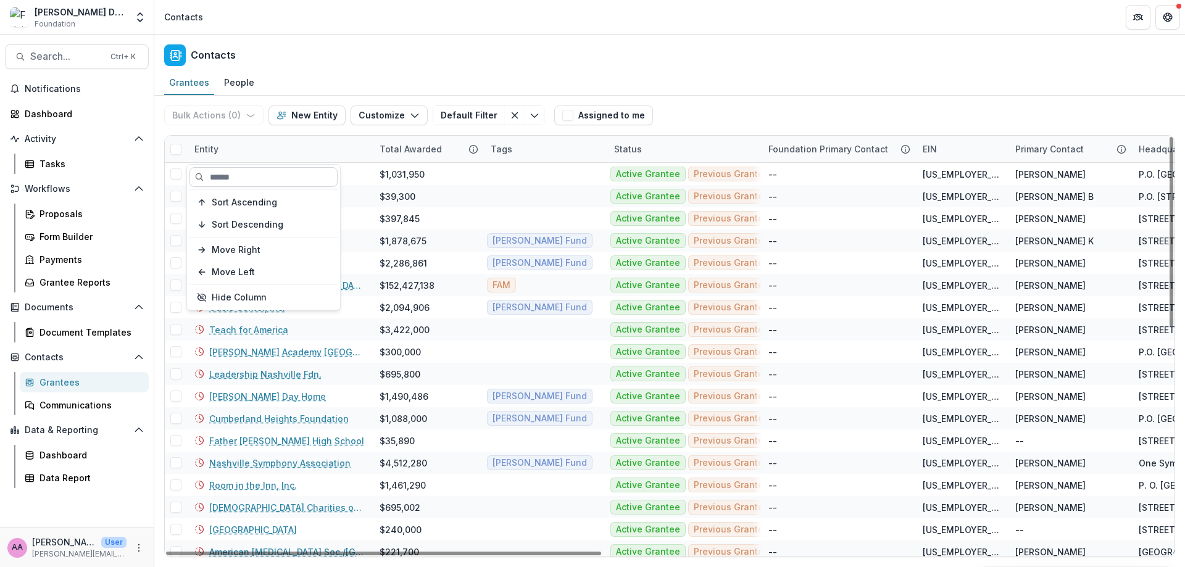
click at [227, 178] on input at bounding box center [264, 177] width 148 height 20
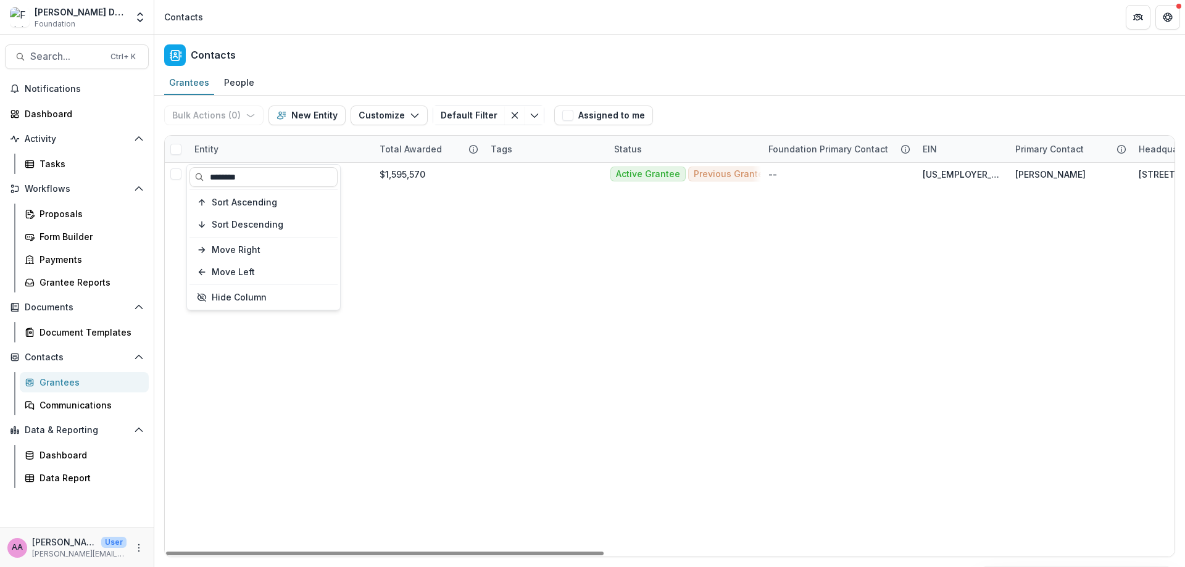
type input "********"
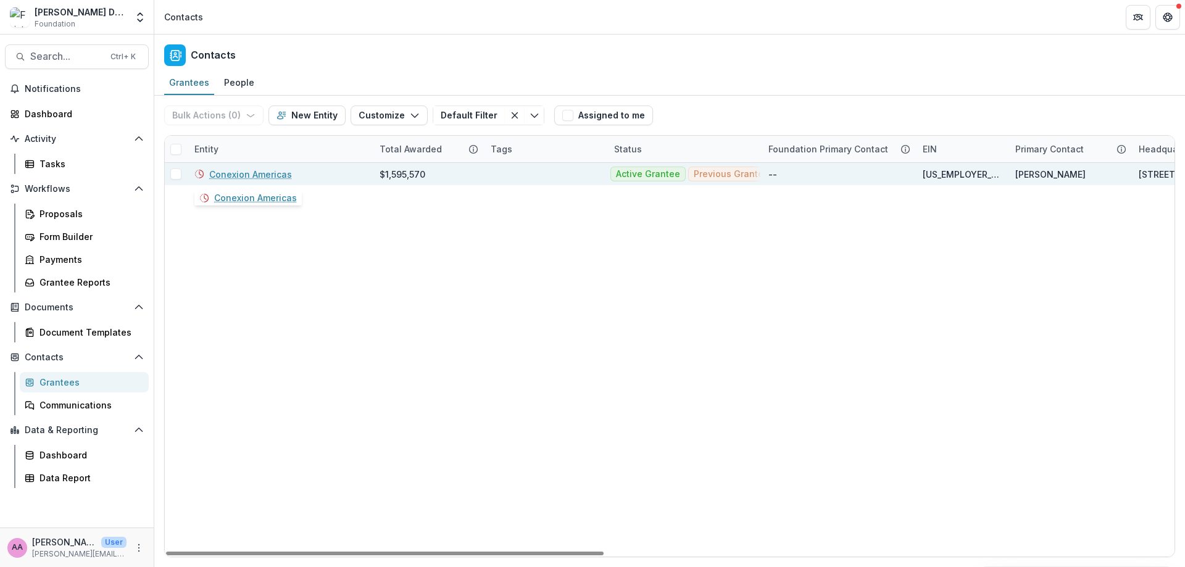
click at [243, 183] on div "Conexion Americas" at bounding box center [279, 174] width 170 height 22
click at [244, 178] on link "Conexion Americas" at bounding box center [250, 174] width 83 height 13
